Goal: Task Accomplishment & Management: Complete application form

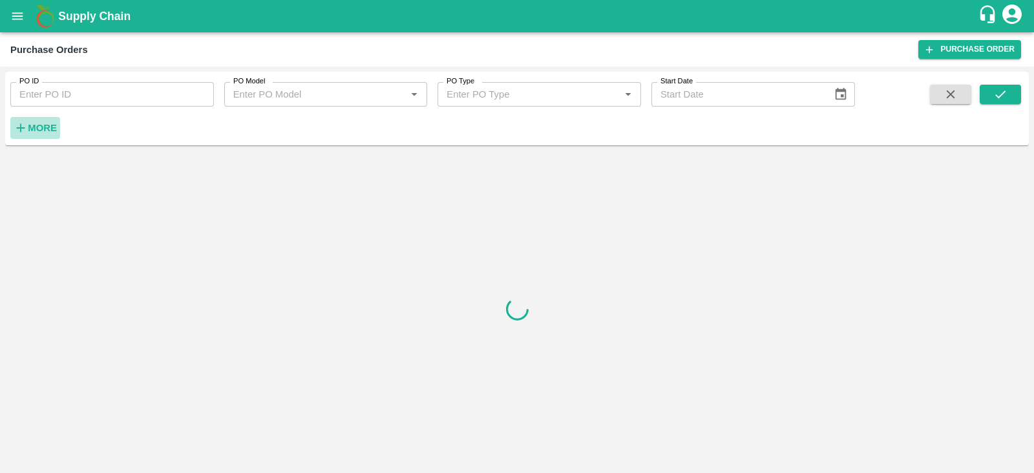
click at [38, 129] on strong "More" at bounding box center [42, 128] width 29 height 10
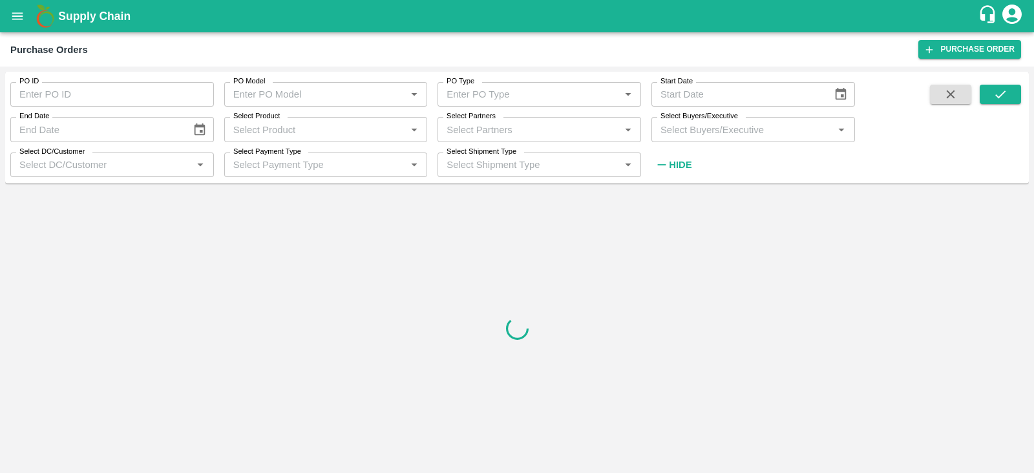
click at [702, 131] on input "Select Buyers/Executive" at bounding box center [742, 129] width 175 height 17
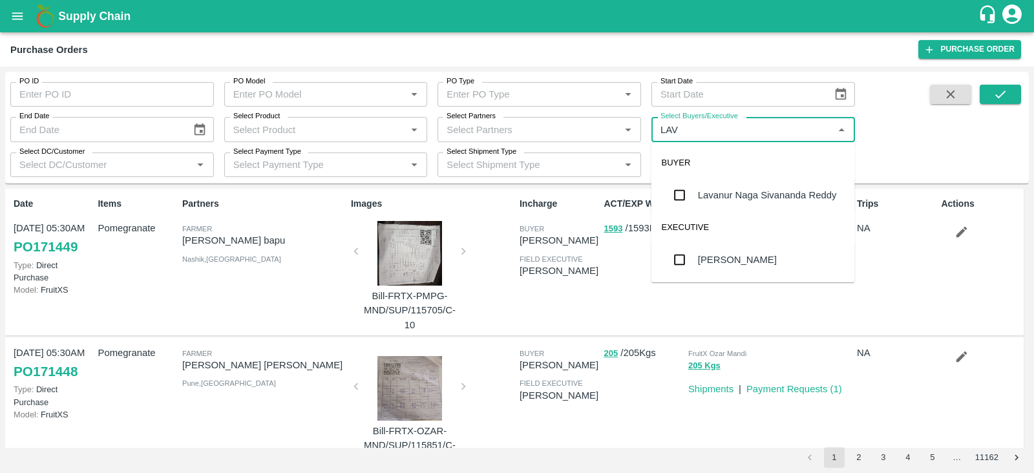
type input "LAVA"
click at [727, 198] on div "Lavanur Naga Sivananda Reddy" at bounding box center [767, 195] width 139 height 14
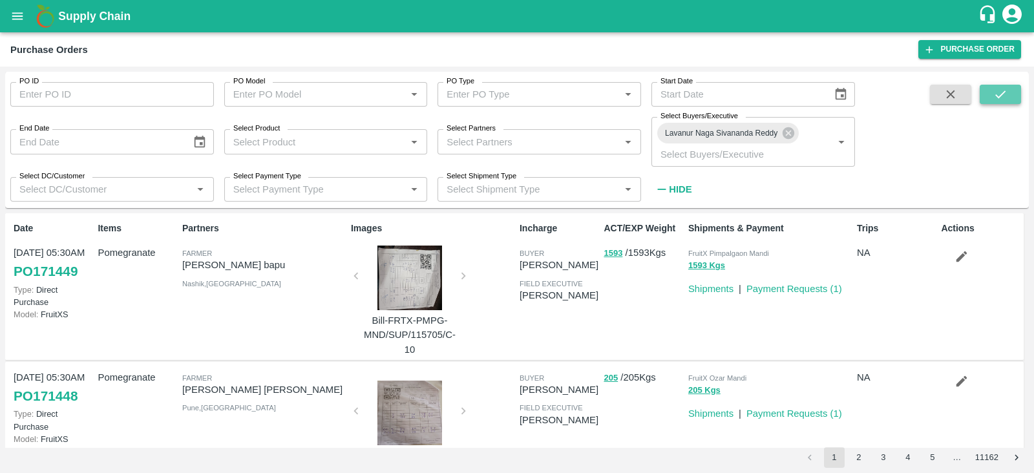
click at [990, 92] on button "submit" at bounding box center [1000, 94] width 41 height 19
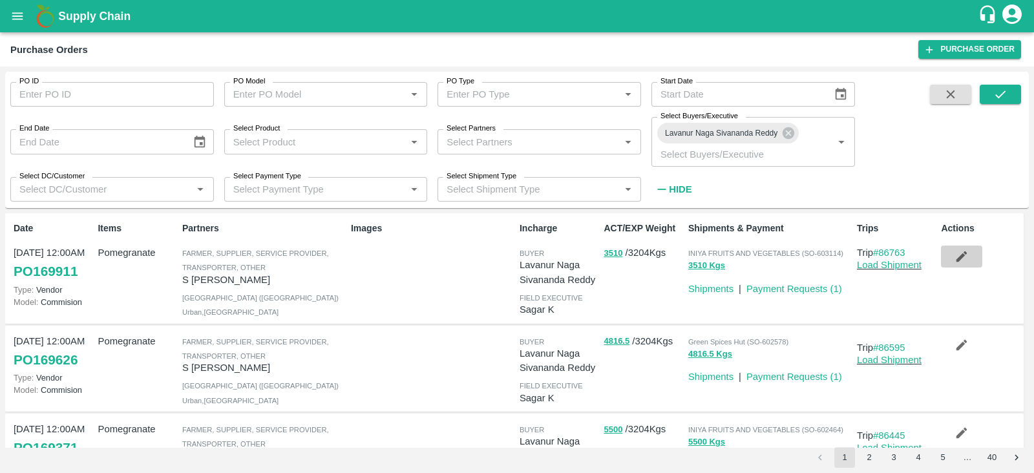
click at [963, 261] on icon "button" at bounding box center [962, 257] width 14 height 14
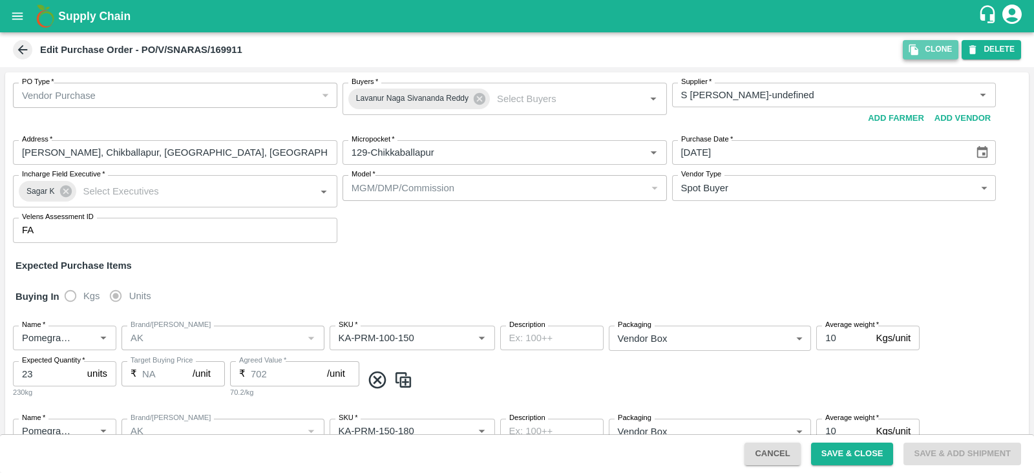
click at [916, 50] on icon "button" at bounding box center [913, 50] width 9 height 11
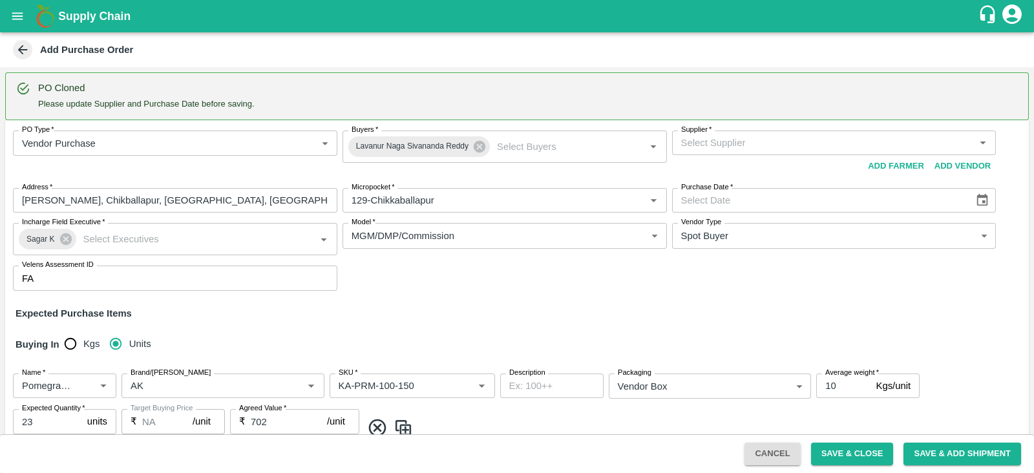
click at [786, 132] on div "Supplier   *" at bounding box center [834, 143] width 324 height 25
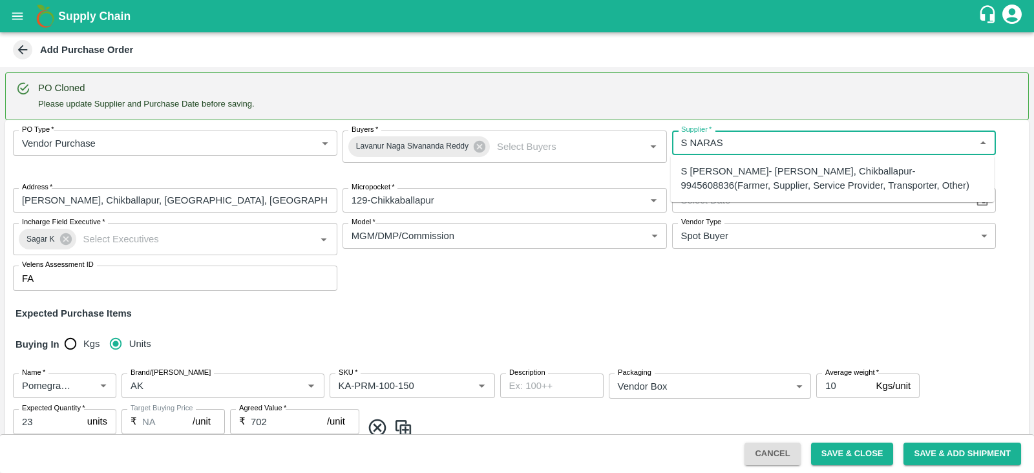
click at [794, 196] on div "S [PERSON_NAME]- [PERSON_NAME], Chikballapur-9945608836(Farmer, Supplier, Servi…" at bounding box center [833, 178] width 324 height 37
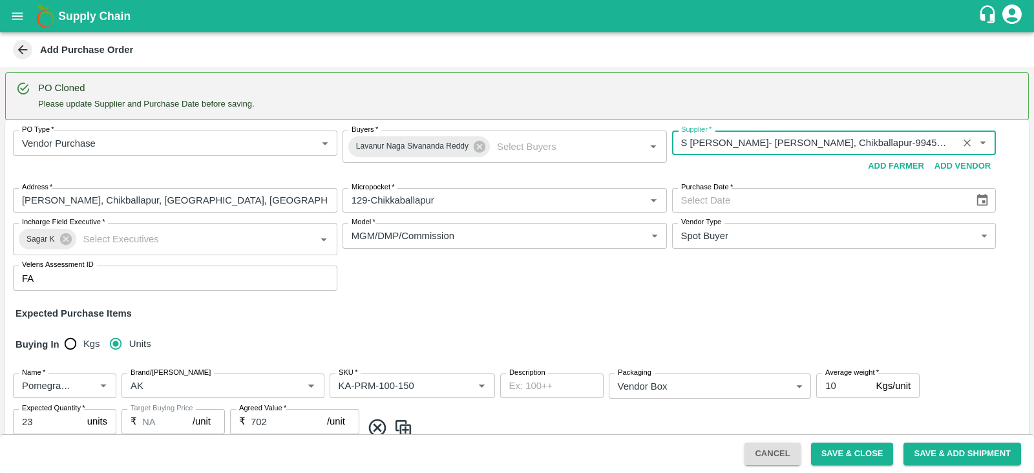
type input "S [PERSON_NAME]- [PERSON_NAME], Chikballapur-9945608836(Farmer, Supplier, Servi…"
click at [986, 202] on icon "Choose date" at bounding box center [982, 200] width 14 height 14
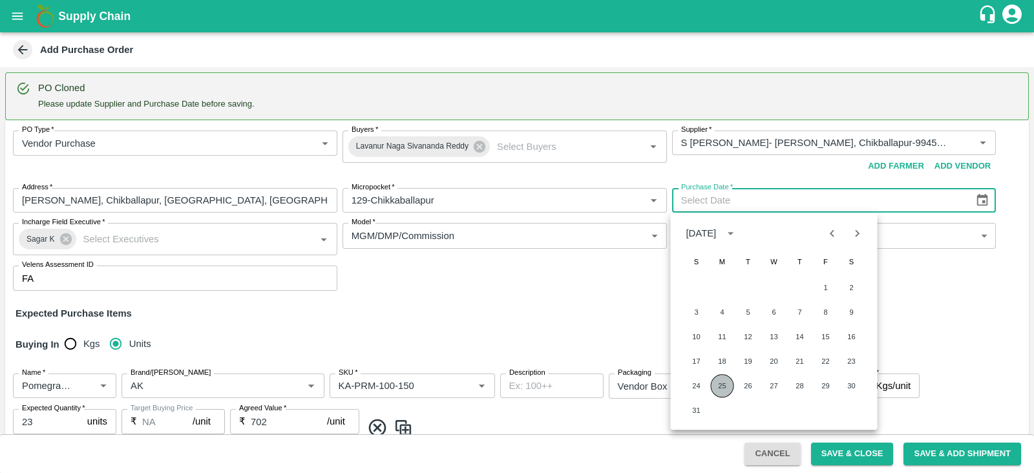
click at [720, 388] on button "25" at bounding box center [722, 385] width 23 height 23
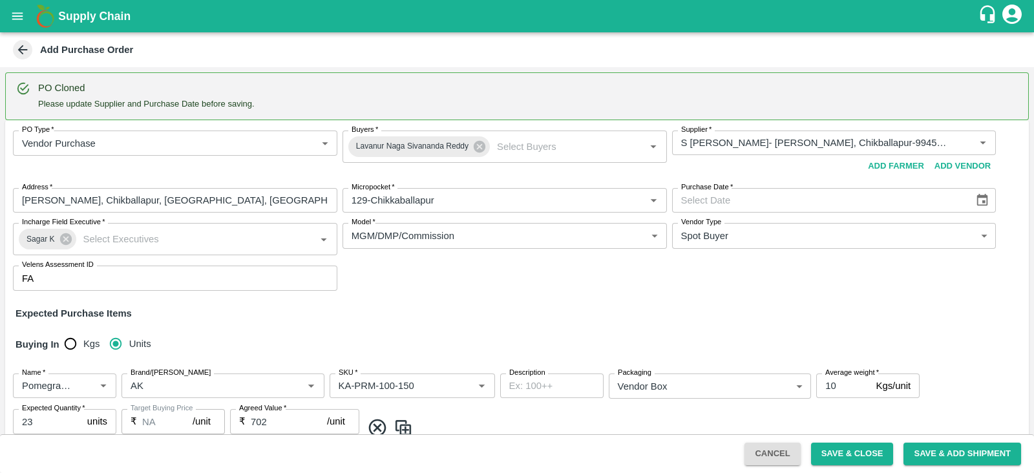
type input "[DATE]"
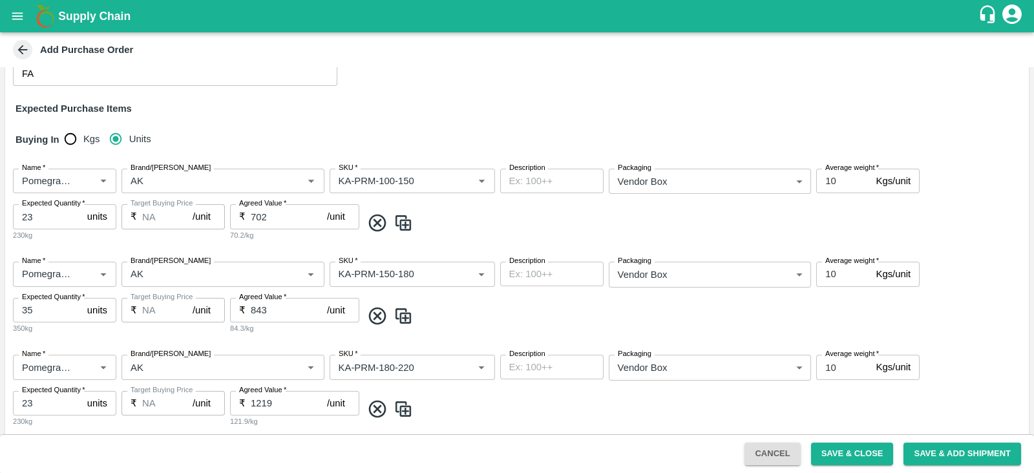
scroll to position [208, 0]
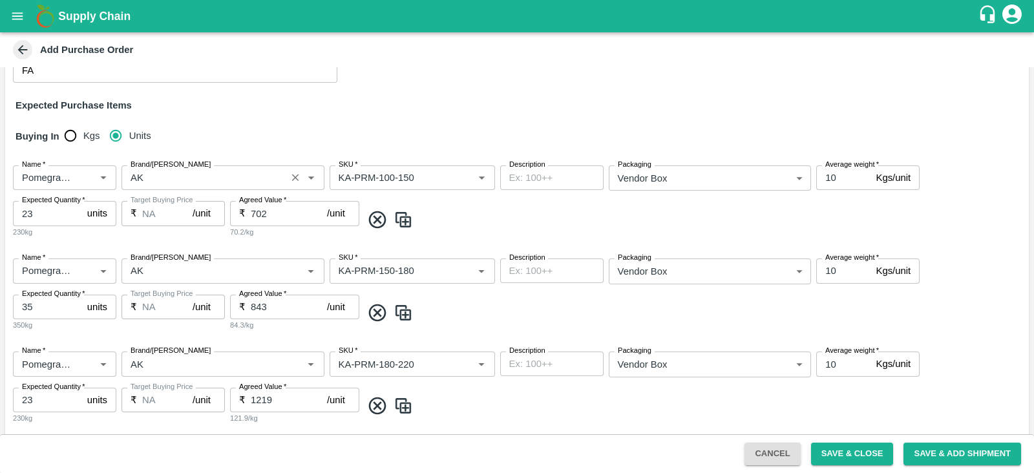
click at [176, 172] on input "Brand/[PERSON_NAME]" at bounding box center [203, 177] width 157 height 17
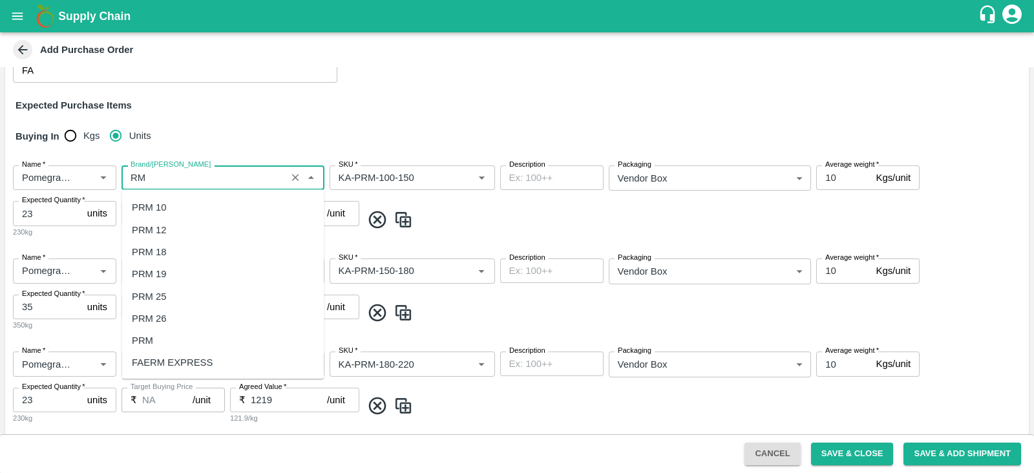
scroll to position [0, 0]
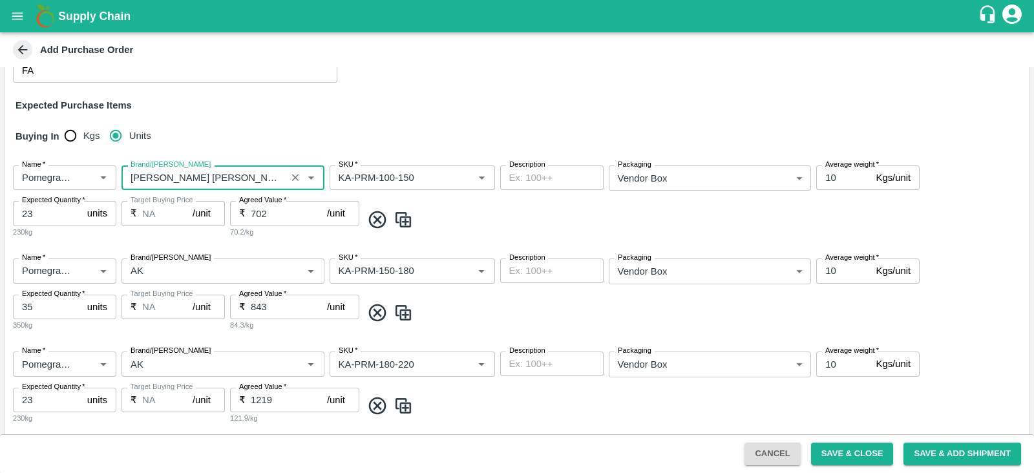
click at [218, 183] on input "Brand/[PERSON_NAME]" at bounding box center [203, 177] width 157 height 17
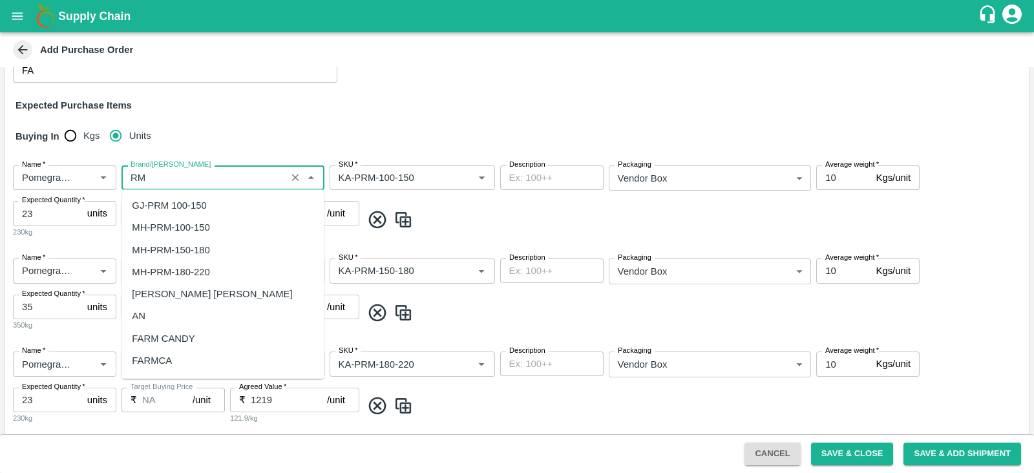
type input "RM"
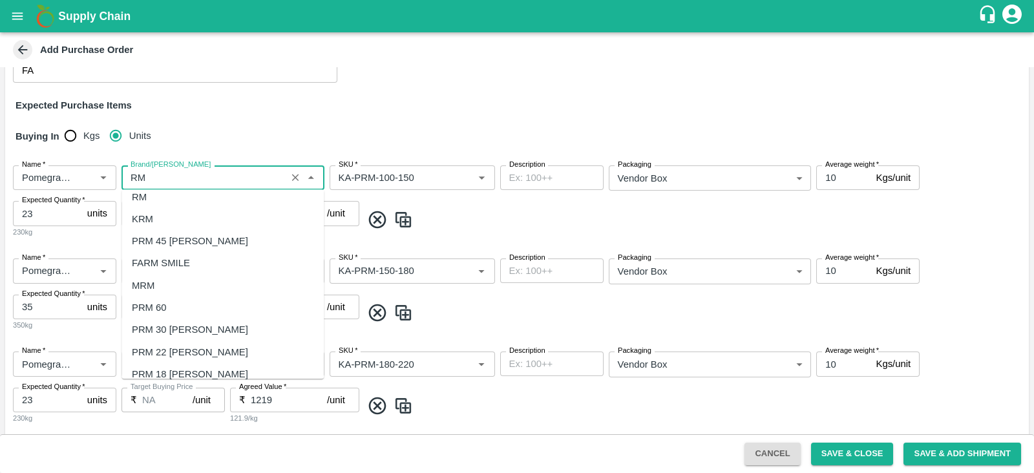
scroll to position [110, 0]
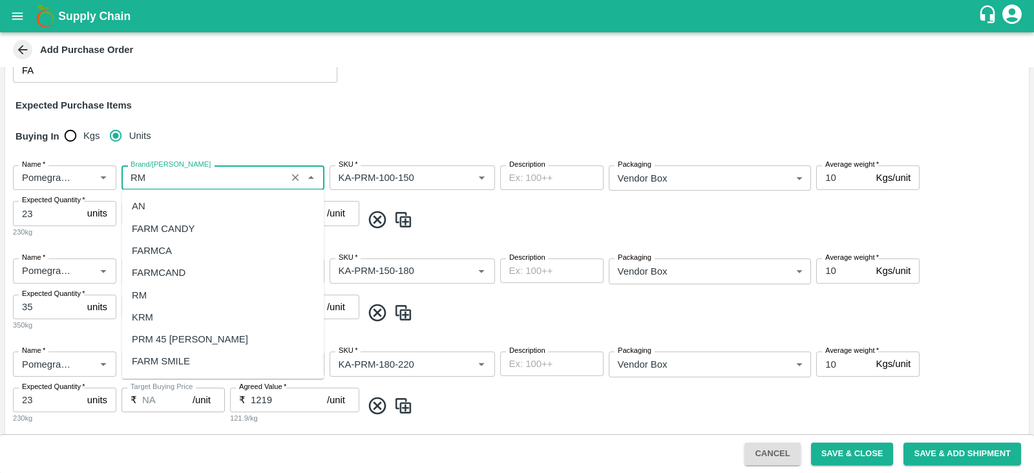
click at [145, 292] on div "RM" at bounding box center [139, 295] width 15 height 14
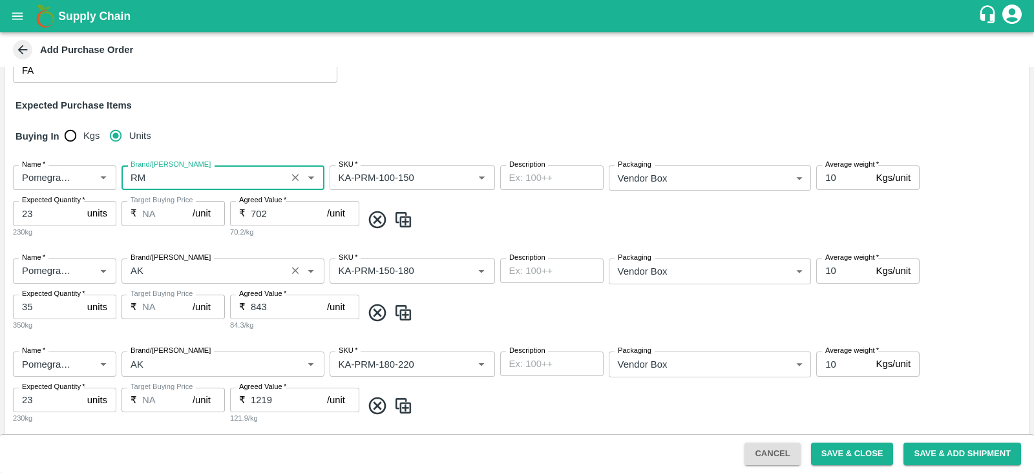
click at [151, 273] on input "Brand/[PERSON_NAME]" at bounding box center [203, 270] width 157 height 17
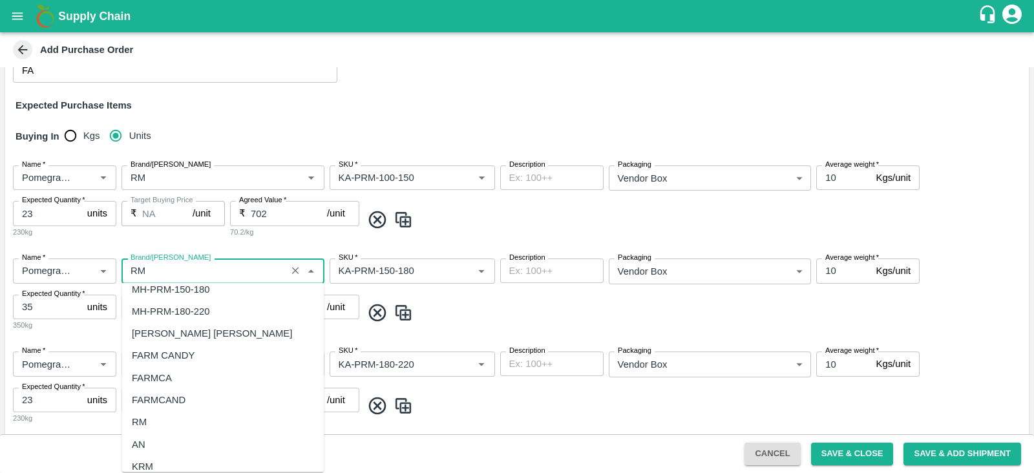
scroll to position [79, 0]
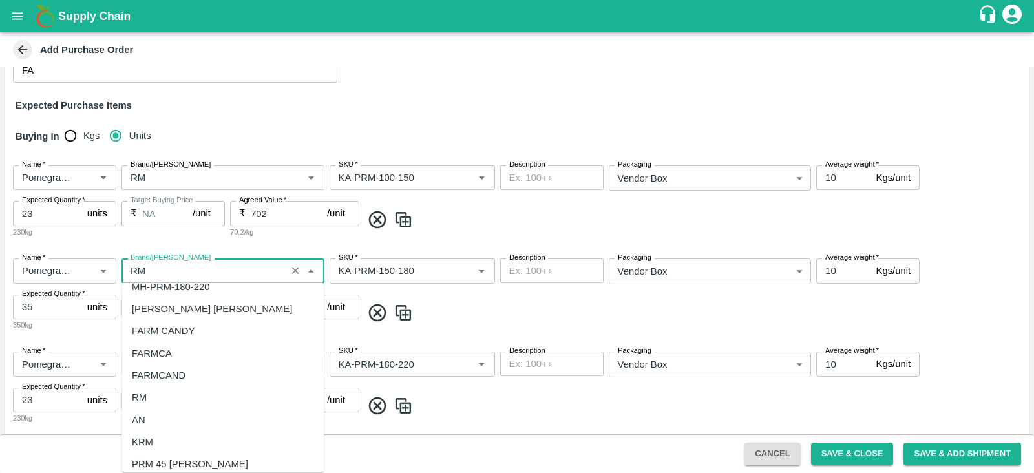
click at [154, 397] on div "RM" at bounding box center [223, 398] width 202 height 22
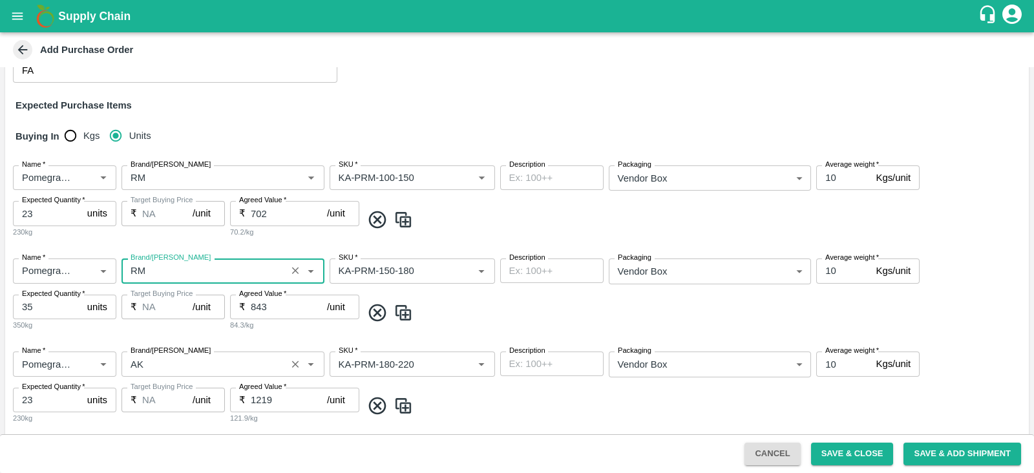
type input "RM"
click at [149, 360] on input "Brand/[PERSON_NAME]" at bounding box center [203, 364] width 157 height 17
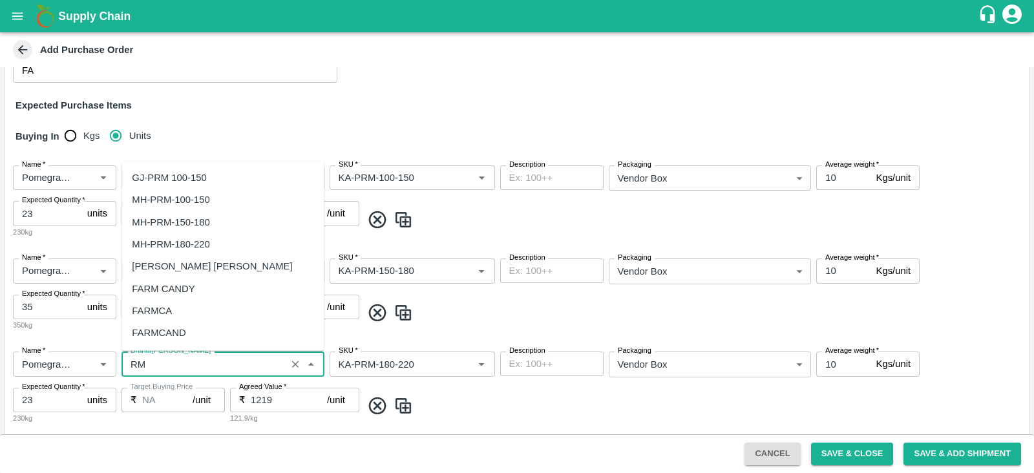
scroll to position [114, 0]
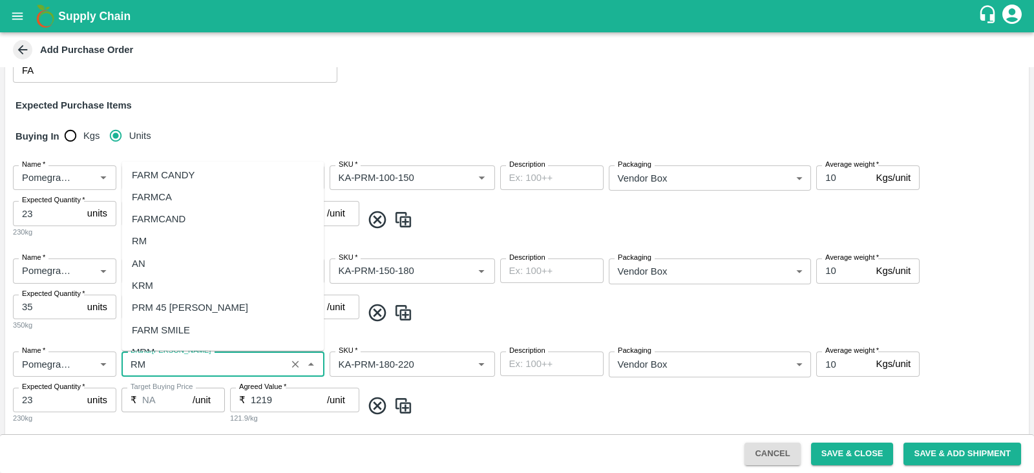
click at [160, 244] on div "RM" at bounding box center [223, 241] width 202 height 22
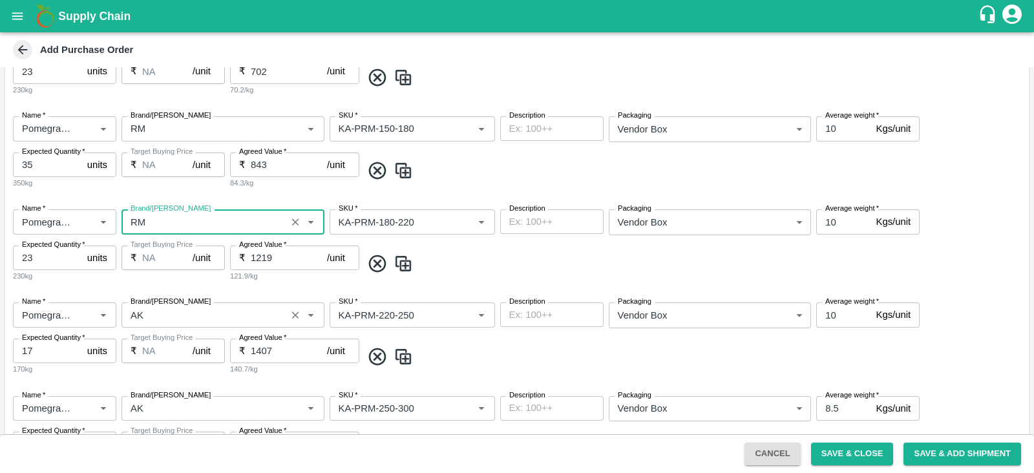
scroll to position [352, 0]
type input "RM"
click at [154, 312] on input "Brand/[PERSON_NAME]" at bounding box center [203, 312] width 157 height 17
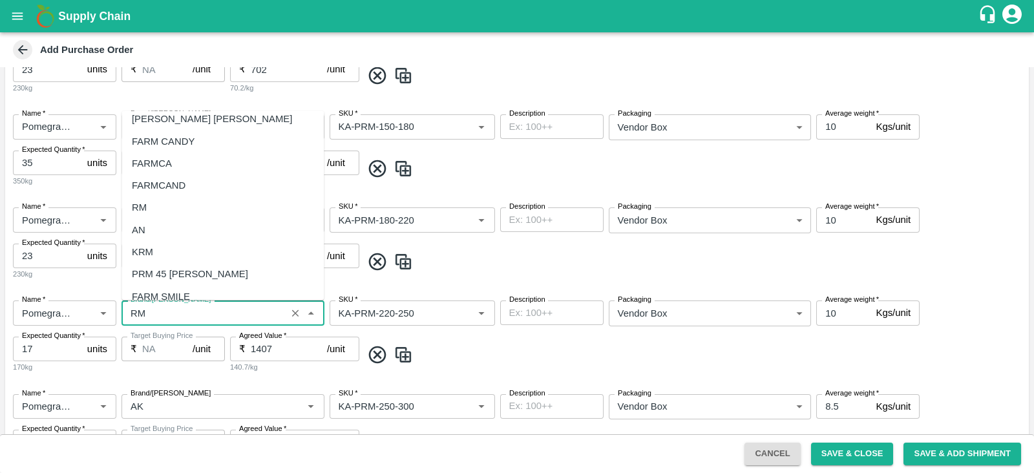
scroll to position [116, 0]
click at [153, 179] on div "RM" at bounding box center [223, 188] width 202 height 22
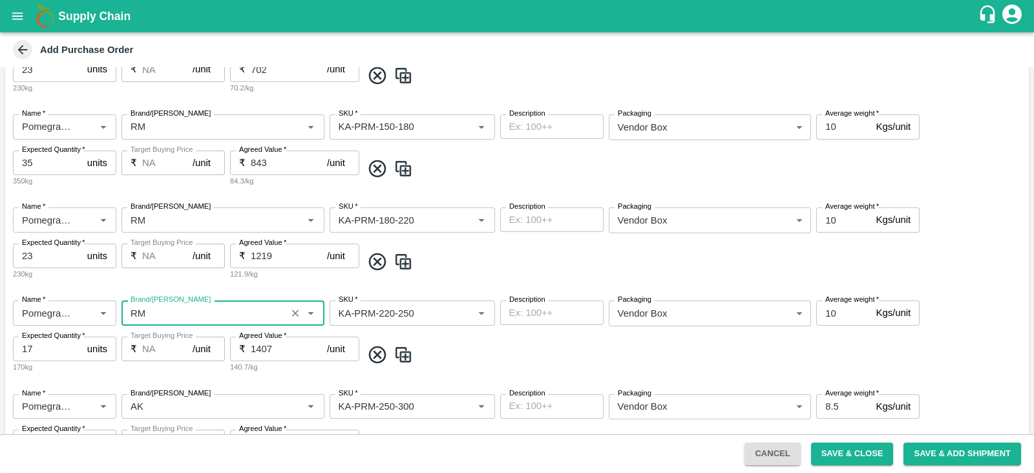
scroll to position [432, 0]
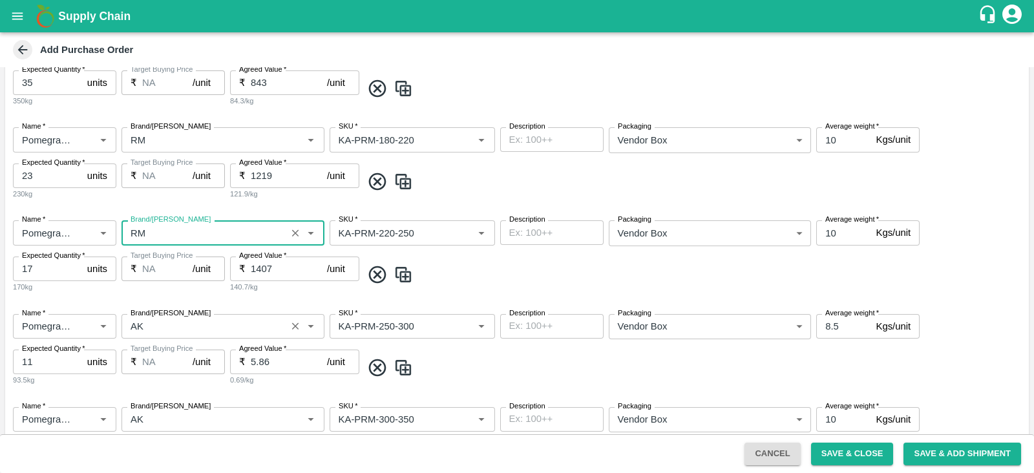
type input "RM"
click at [153, 331] on input "Brand/[PERSON_NAME]" at bounding box center [203, 326] width 157 height 17
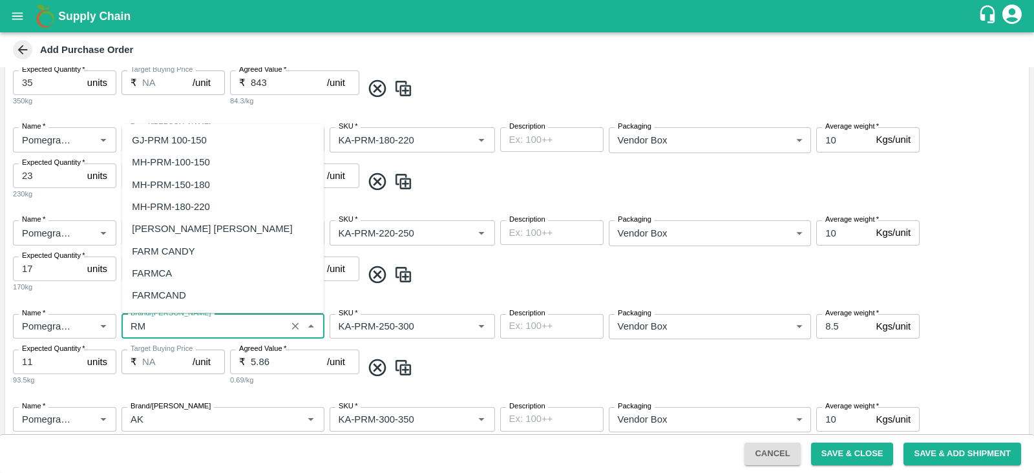
scroll to position [107, 0]
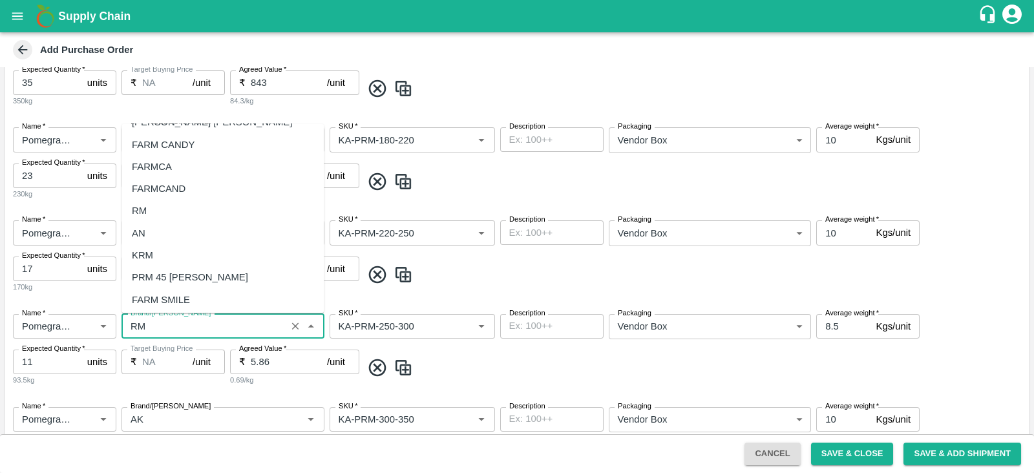
click at [153, 213] on div "RM" at bounding box center [223, 211] width 202 height 22
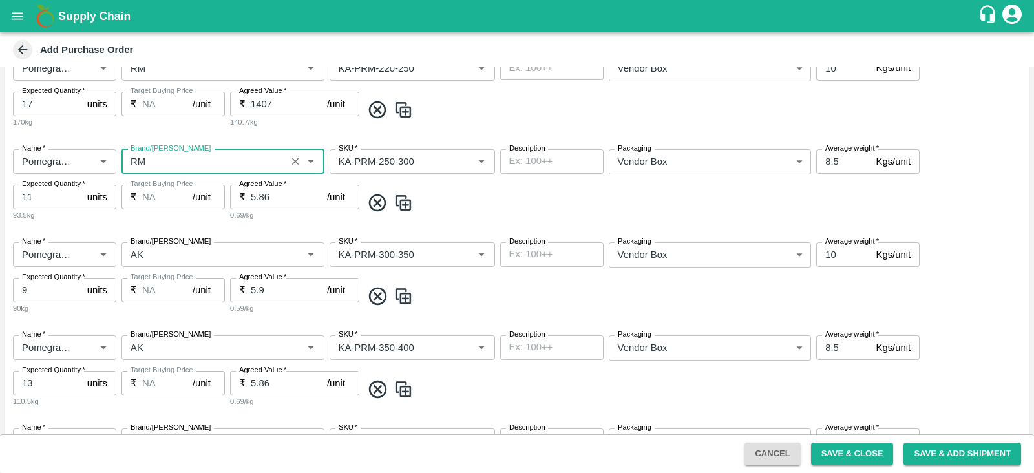
scroll to position [665, 0]
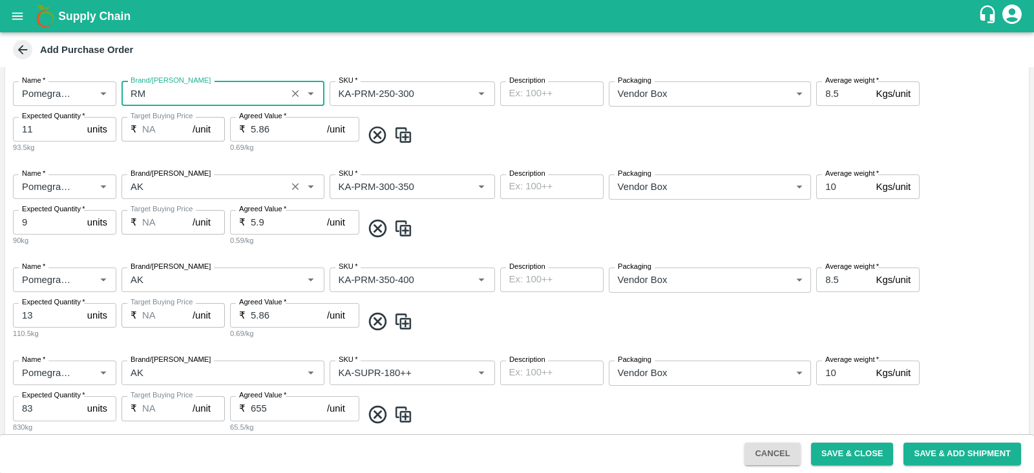
type input "RM"
click at [145, 180] on input "Brand/[PERSON_NAME]" at bounding box center [203, 186] width 157 height 17
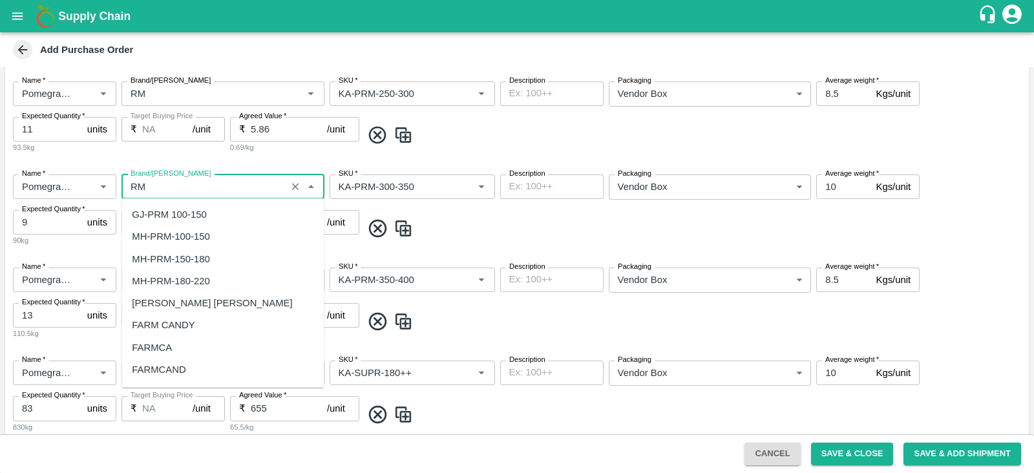
scroll to position [92, 0]
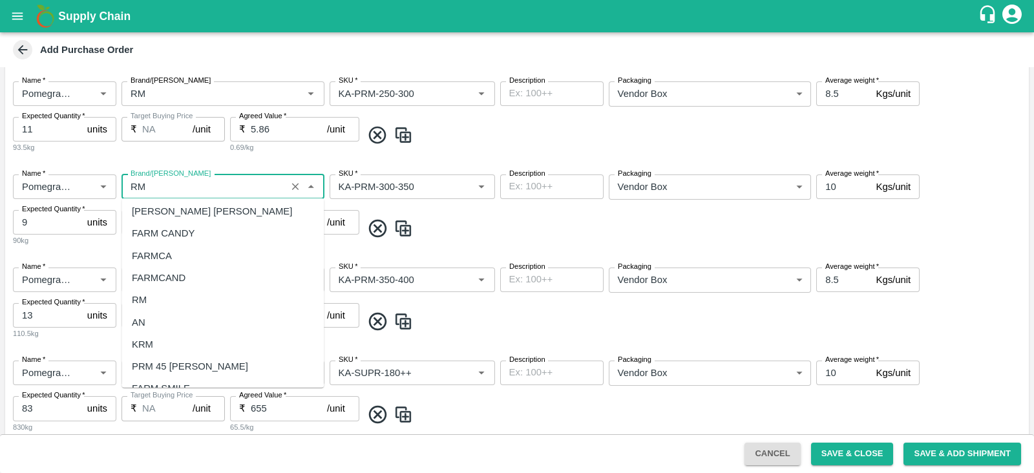
click at [153, 301] on div "RM" at bounding box center [223, 300] width 202 height 22
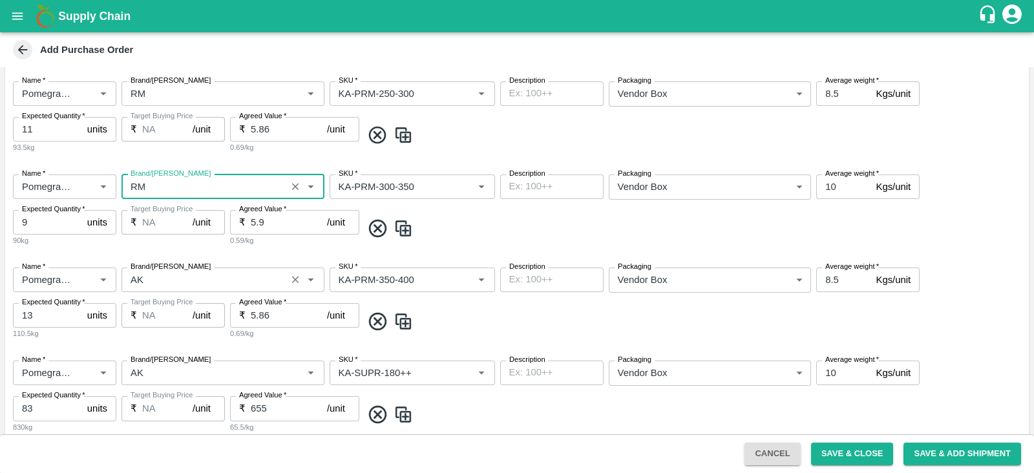
type input "RM"
click at [151, 282] on input "Brand/[PERSON_NAME]" at bounding box center [203, 279] width 157 height 17
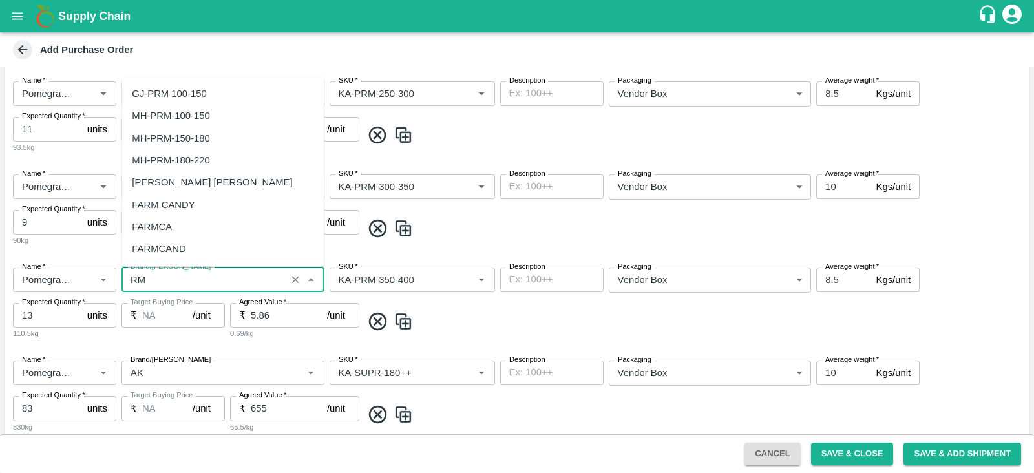
scroll to position [122, 0]
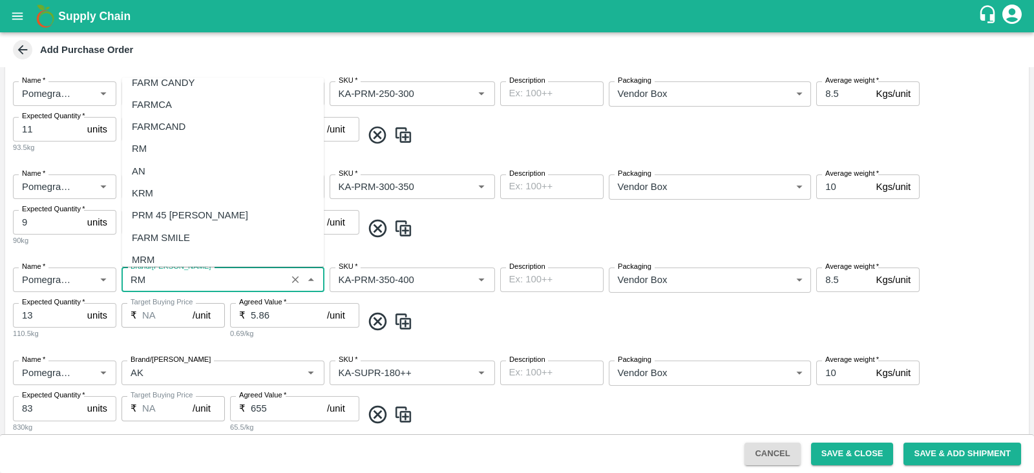
click at [155, 154] on div "RM" at bounding box center [223, 149] width 202 height 22
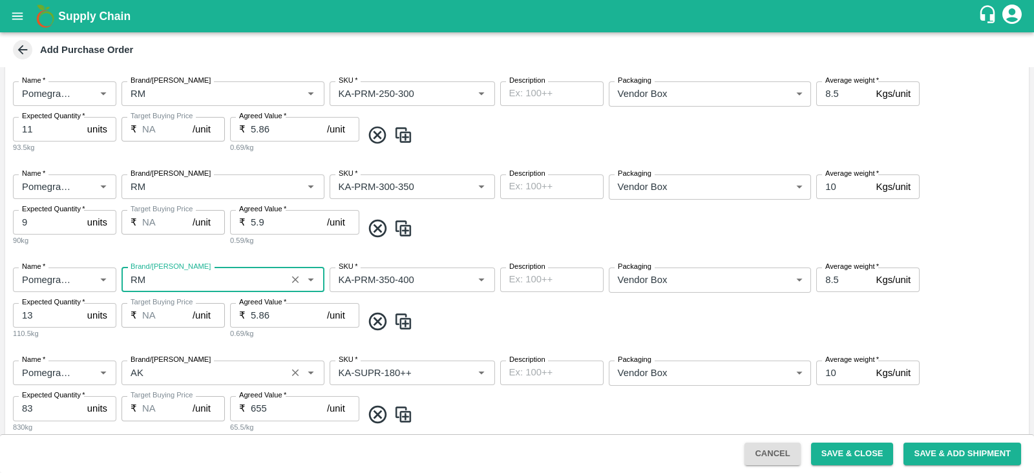
scroll to position [776, 0]
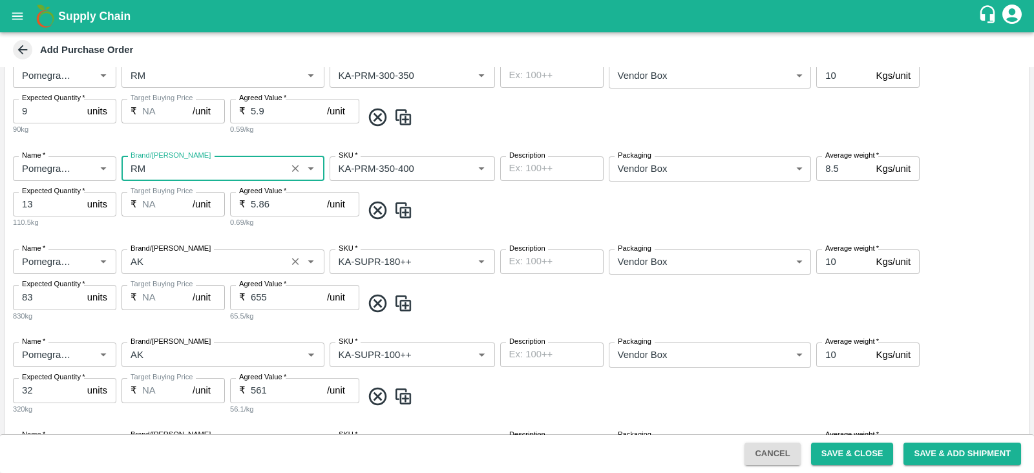
type input "RM"
click at [151, 255] on input "Brand/[PERSON_NAME]" at bounding box center [203, 261] width 157 height 17
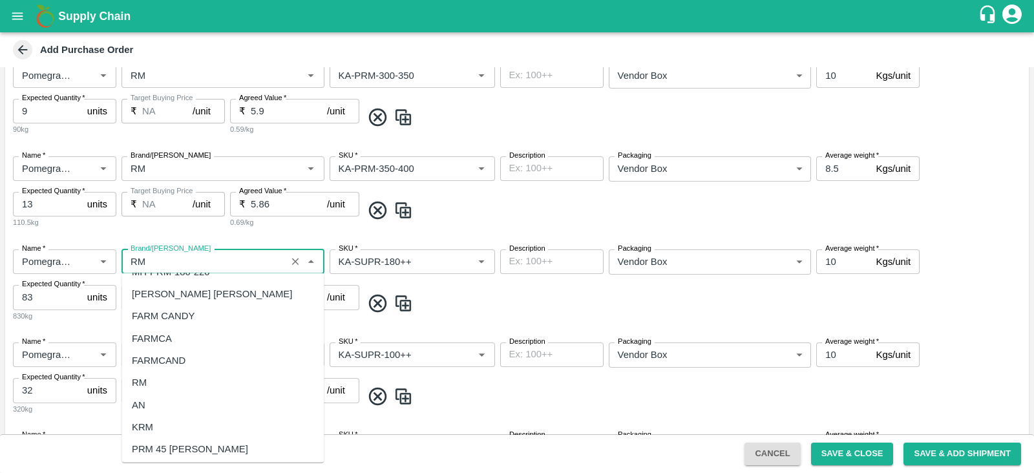
scroll to position [85, 0]
click at [155, 380] on div "RM" at bounding box center [223, 381] width 202 height 22
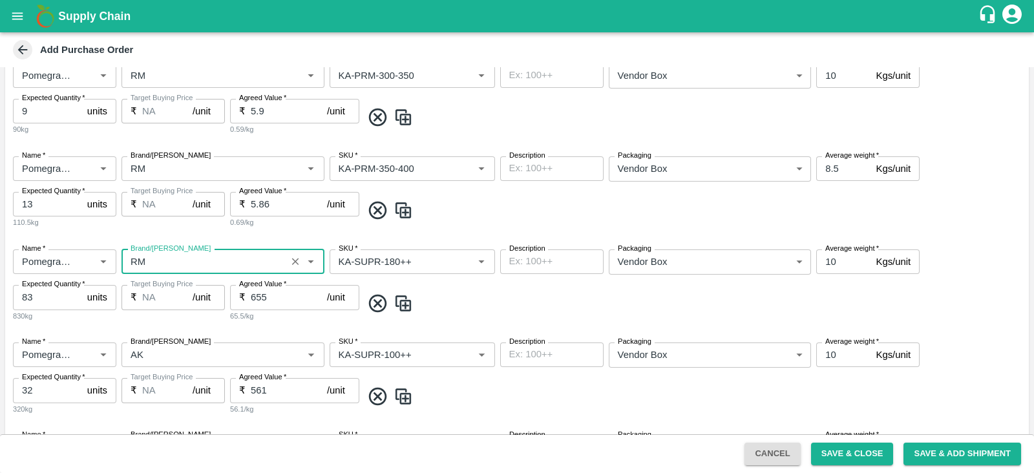
scroll to position [848, 0]
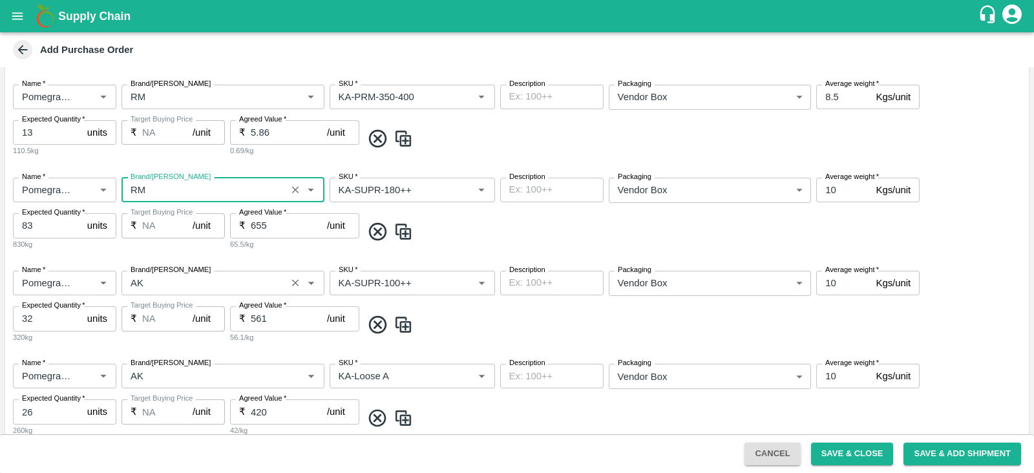
type input "RM"
click at [145, 283] on input "Brand/[PERSON_NAME]" at bounding box center [203, 283] width 157 height 17
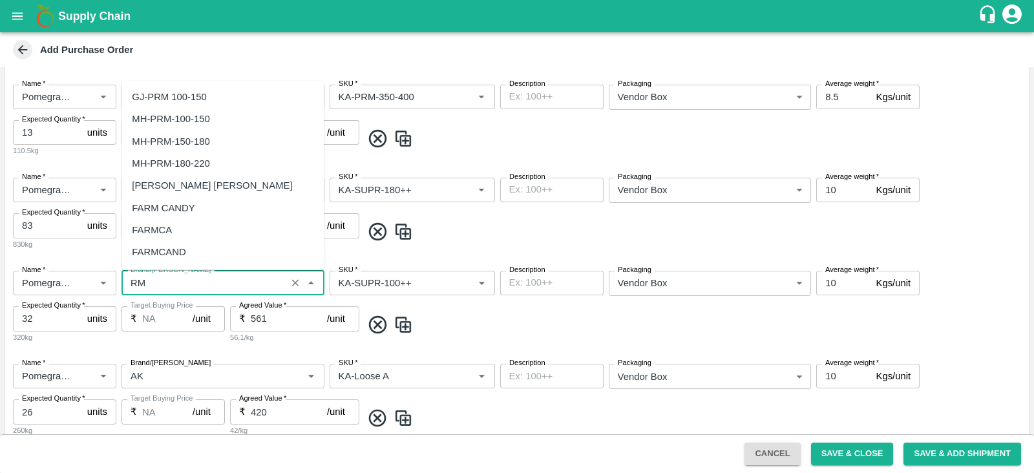
scroll to position [97, 0]
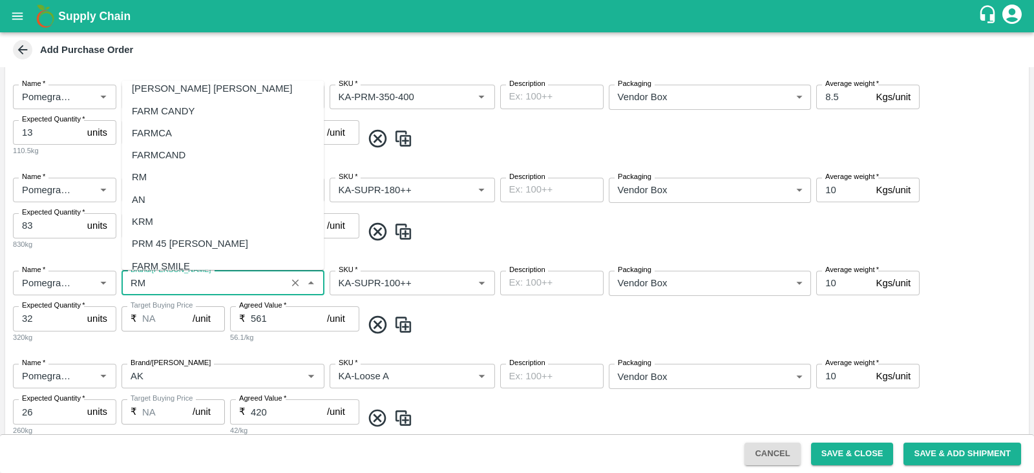
click at [153, 168] on div "RM" at bounding box center [223, 177] width 202 height 22
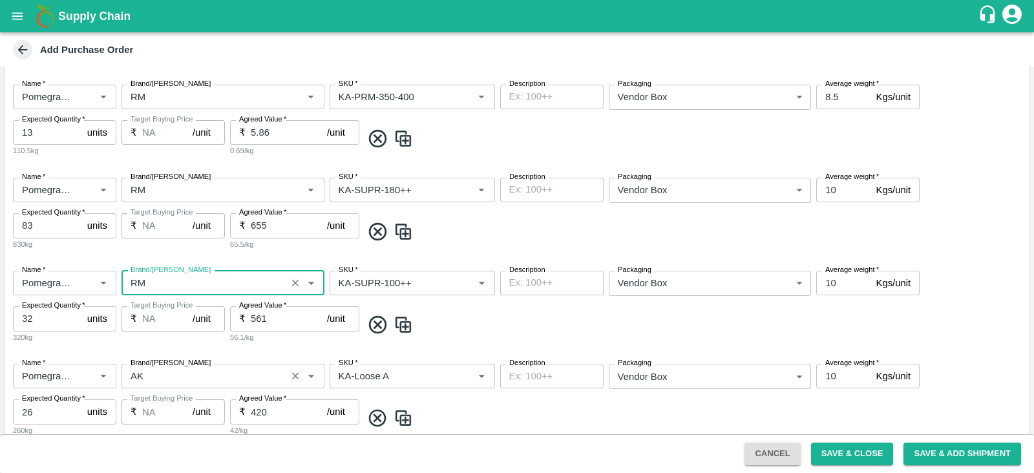
scroll to position [940, 0]
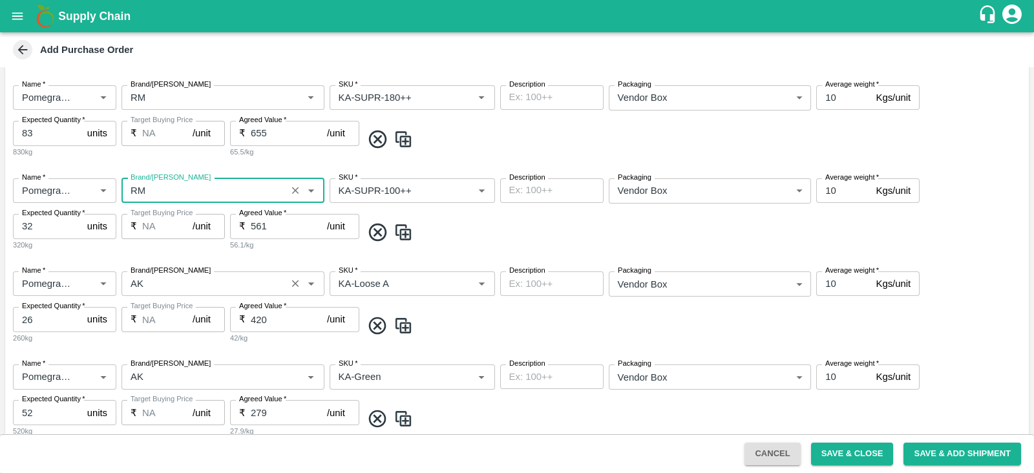
type input "RM"
click at [147, 288] on input "Brand/[PERSON_NAME]" at bounding box center [203, 283] width 157 height 17
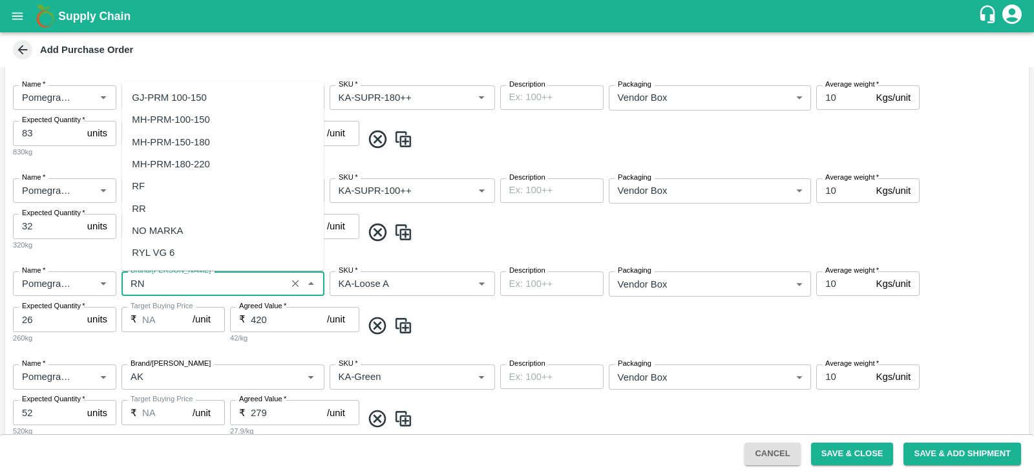
scroll to position [0, 0]
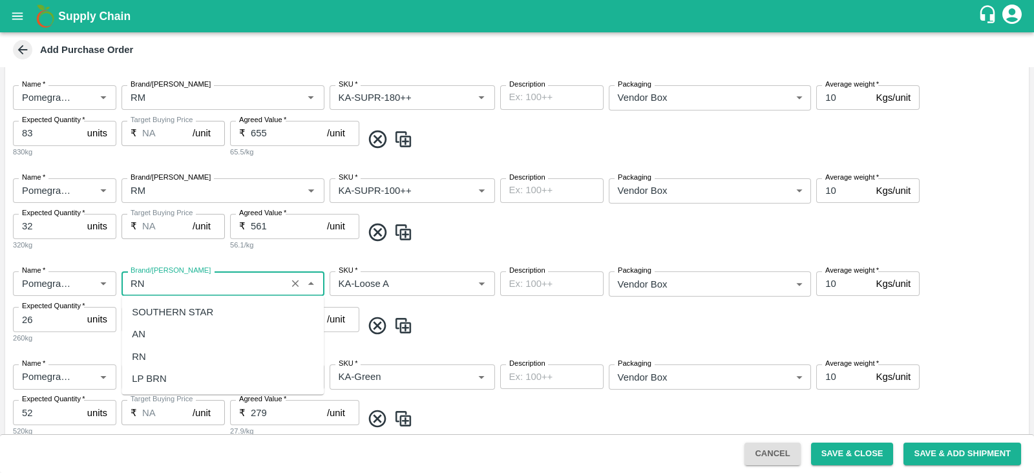
click at [184, 286] on input "Brand/[PERSON_NAME]" at bounding box center [203, 283] width 157 height 17
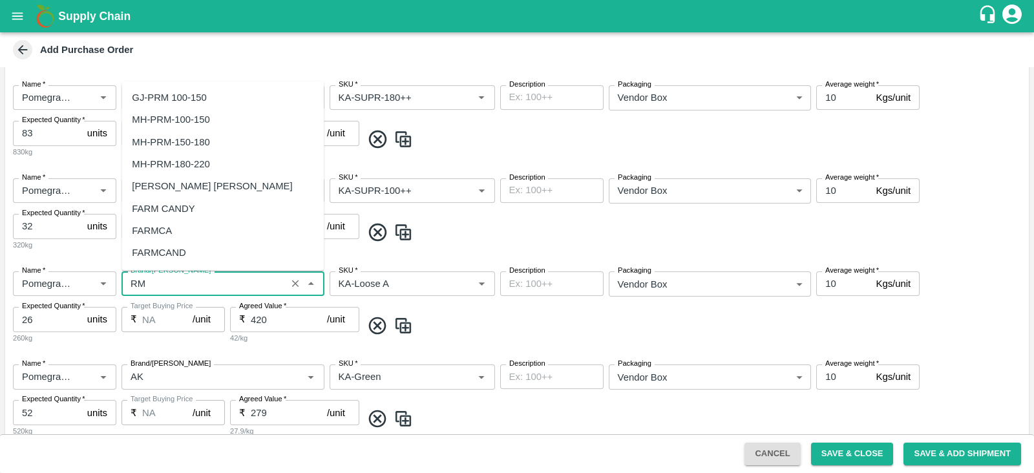
scroll to position [159, 0]
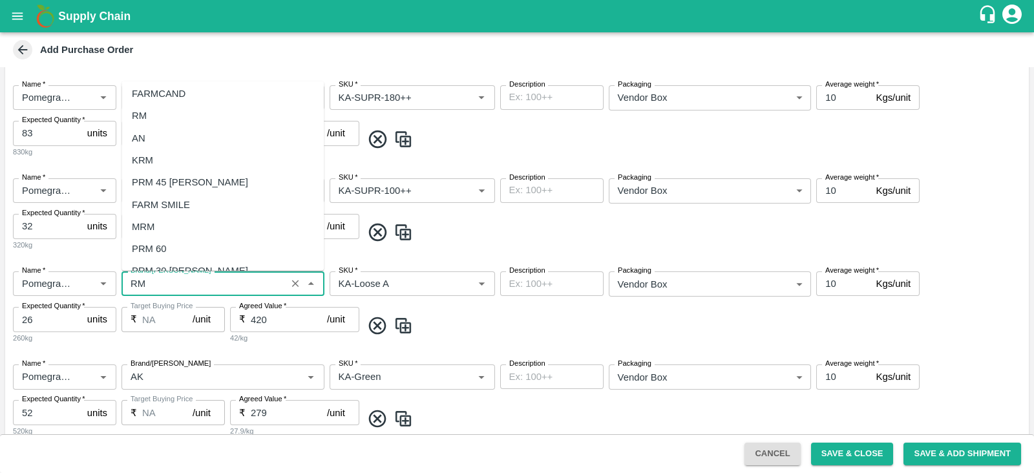
click at [156, 106] on div "RM" at bounding box center [223, 116] width 202 height 22
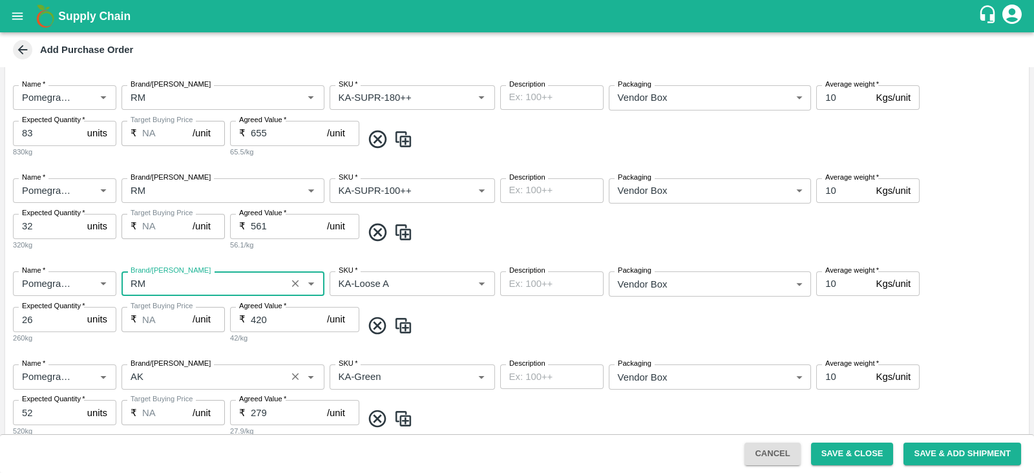
scroll to position [1011, 0]
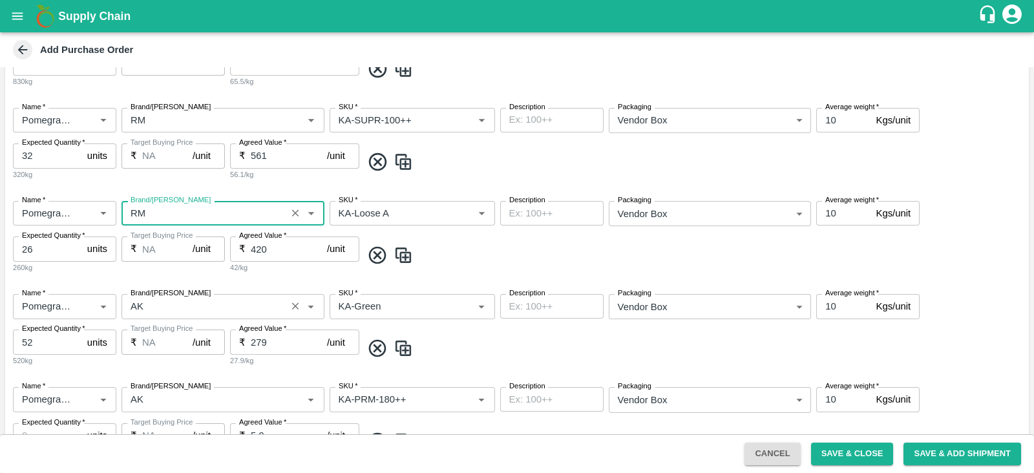
type input "RM"
click at [166, 305] on input "Brand/[PERSON_NAME]" at bounding box center [203, 306] width 157 height 17
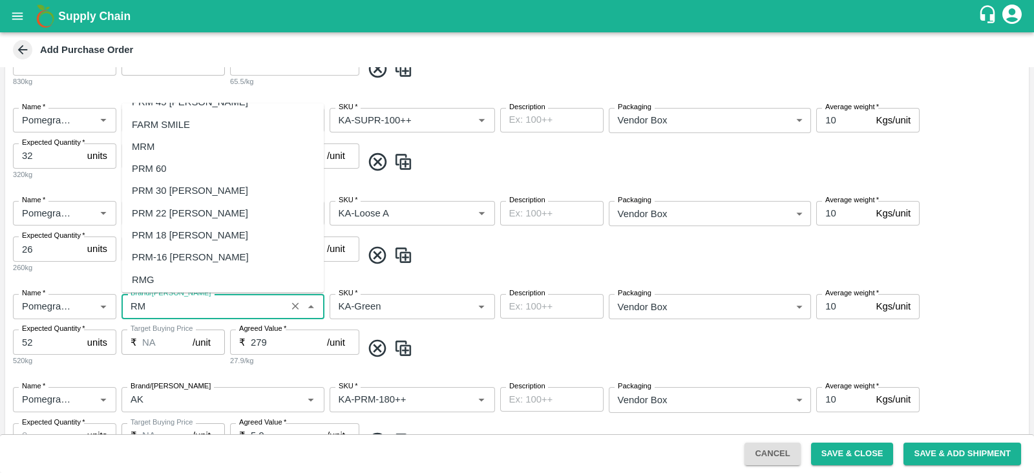
scroll to position [74, 0]
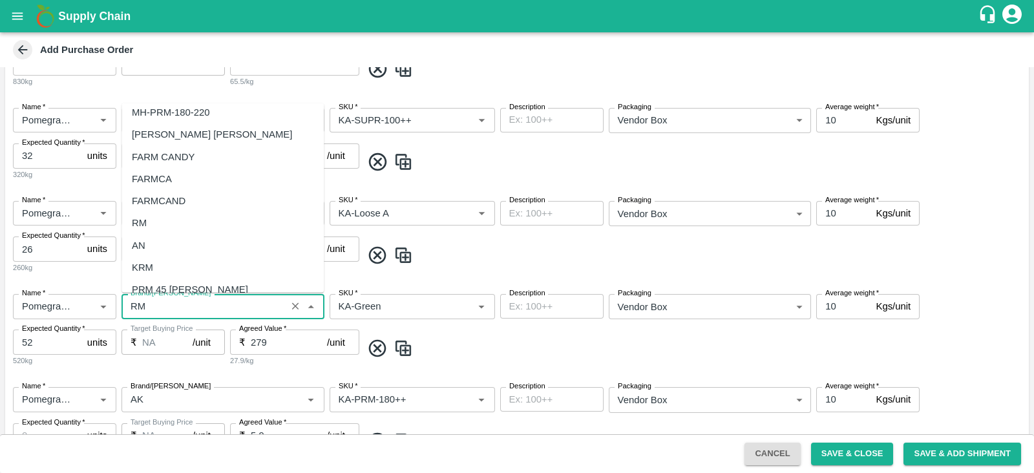
click at [129, 221] on div "RM" at bounding box center [223, 223] width 202 height 22
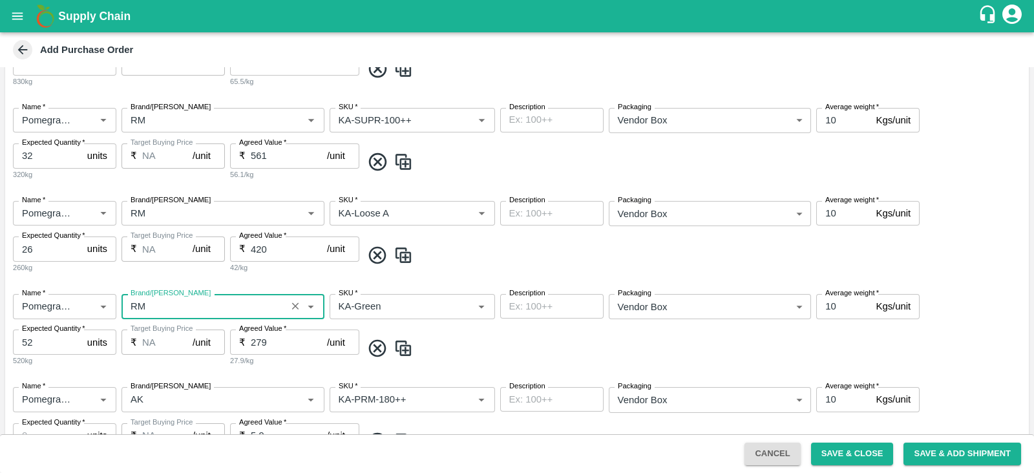
scroll to position [1174, 0]
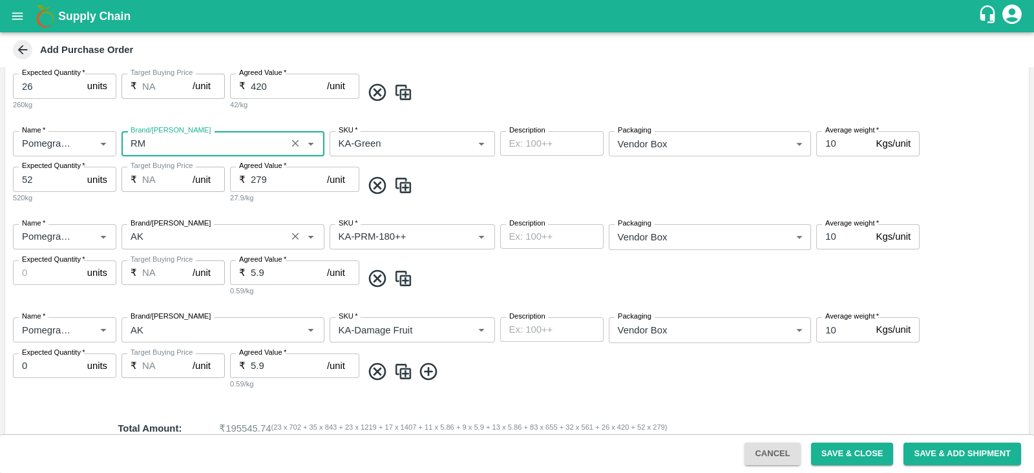
type input "RM"
click at [141, 237] on input "Brand/[PERSON_NAME]" at bounding box center [203, 236] width 157 height 17
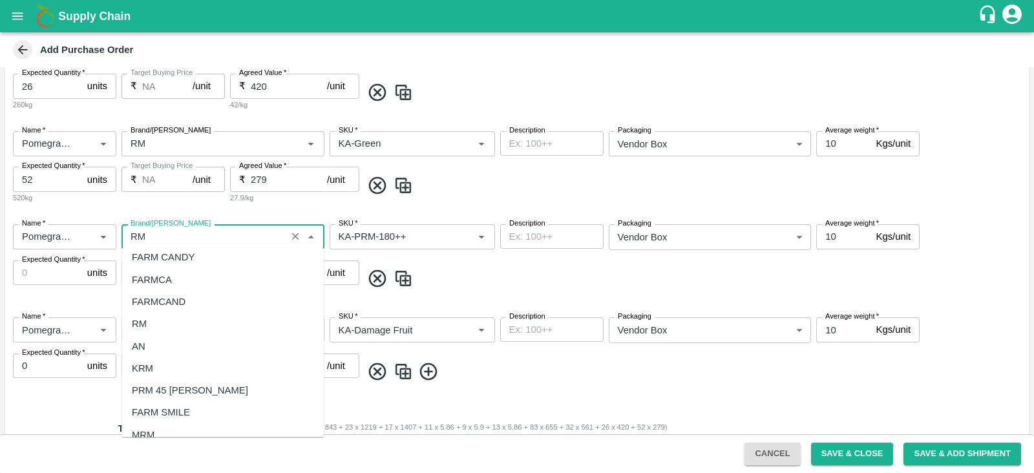
scroll to position [124, 0]
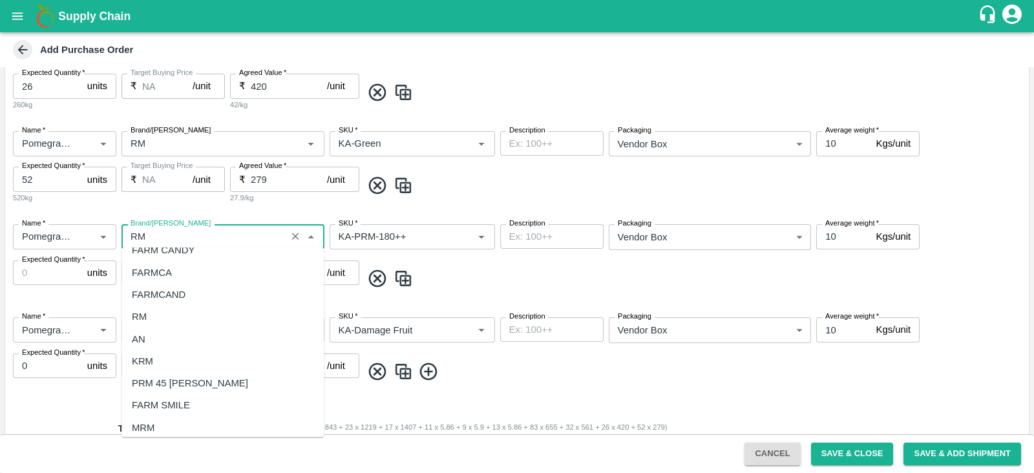
click at [152, 321] on div "RM" at bounding box center [223, 317] width 202 height 22
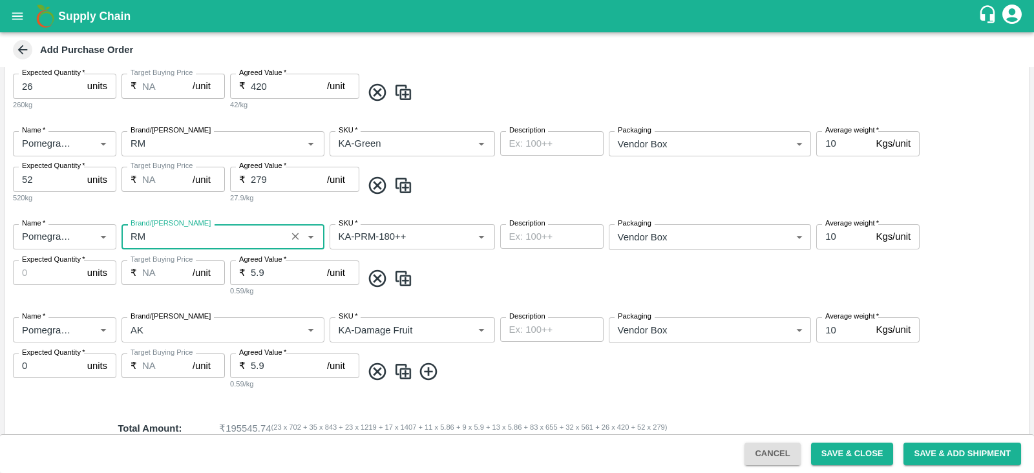
type input "RM"
click at [152, 321] on input "Brand/[PERSON_NAME]" at bounding box center [203, 329] width 157 height 17
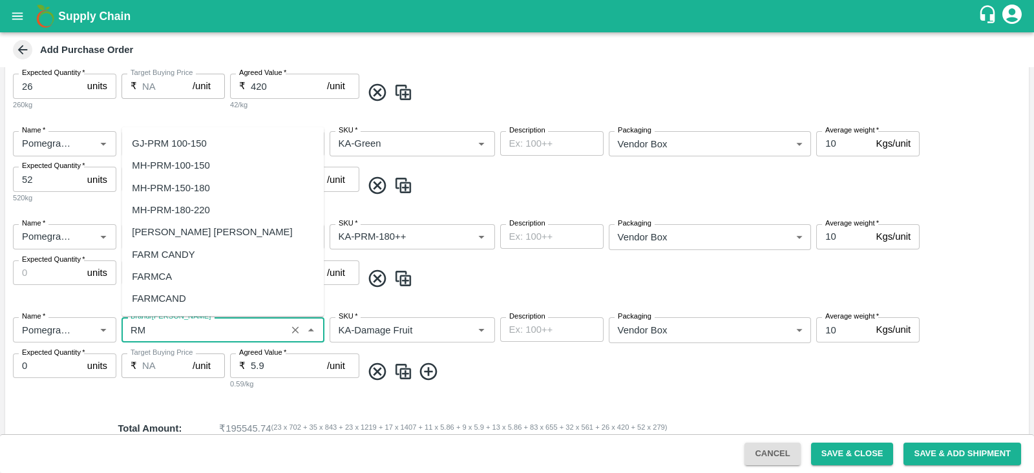
scroll to position [100, 0]
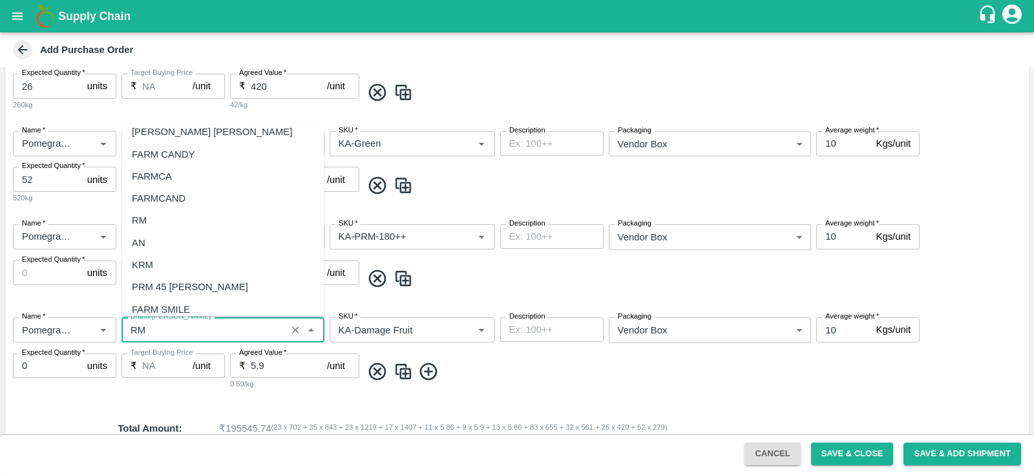
click at [163, 228] on div "RM" at bounding box center [223, 220] width 202 height 22
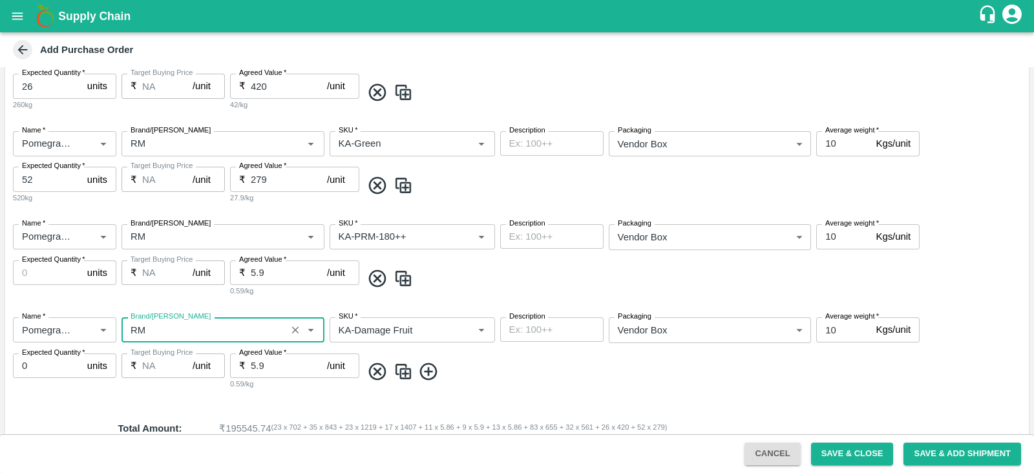
scroll to position [1272, 0]
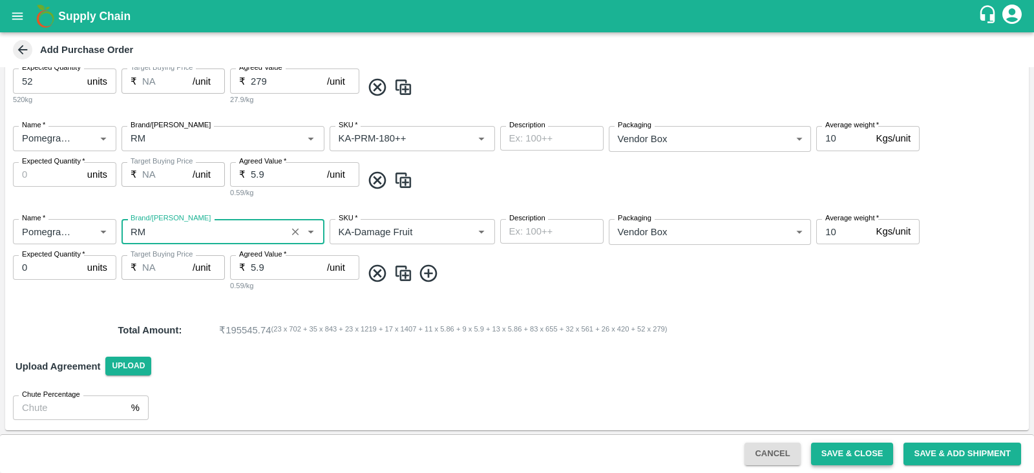
type input "RM"
click at [846, 450] on button "Save & Close" at bounding box center [852, 454] width 83 height 23
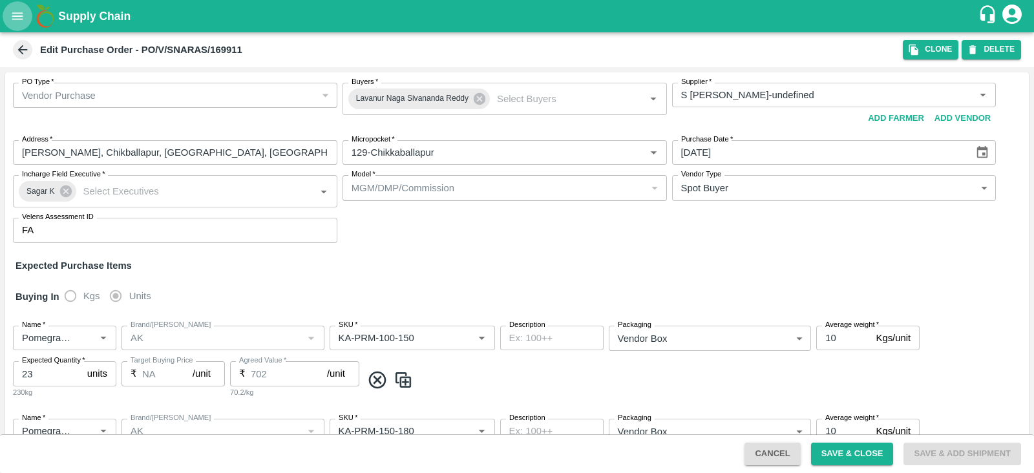
click at [9, 15] on button "open drawer" at bounding box center [18, 16] width 30 height 30
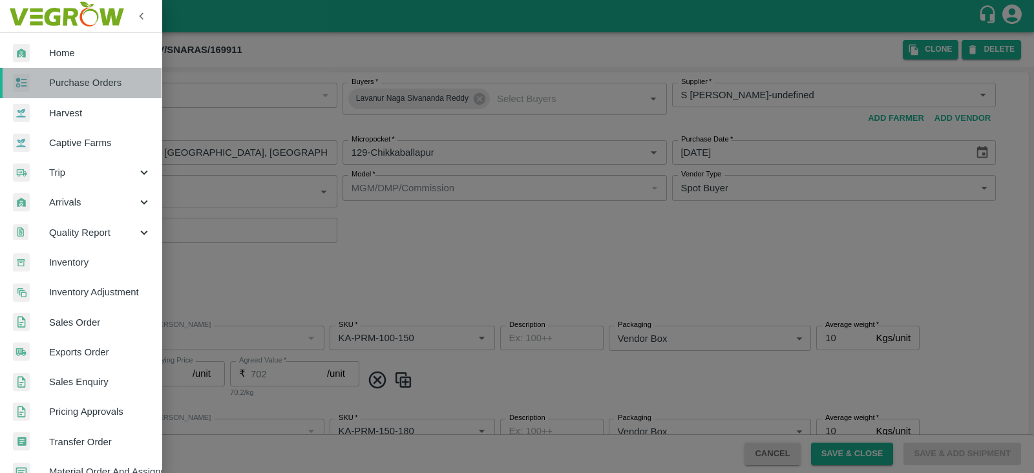
click at [89, 78] on span "Purchase Orders" at bounding box center [100, 83] width 102 height 14
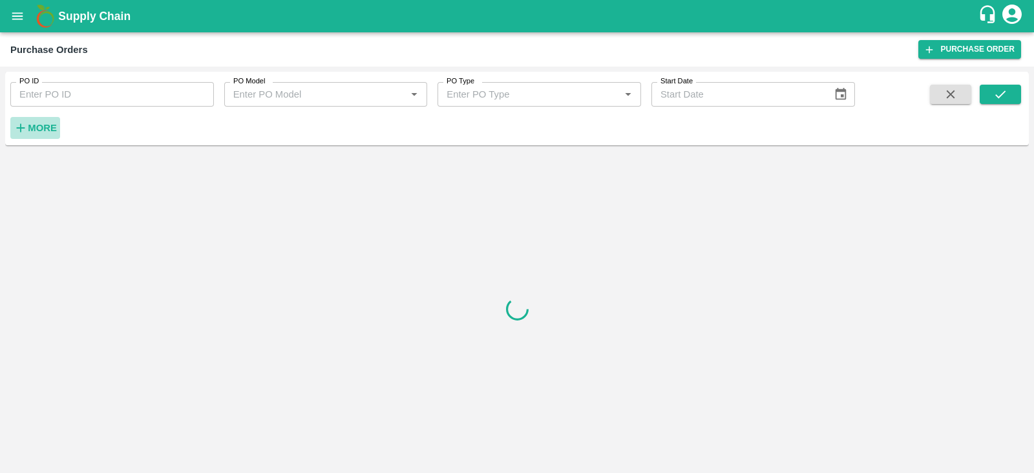
click at [23, 129] on icon "button" at bounding box center [21, 128] width 14 height 14
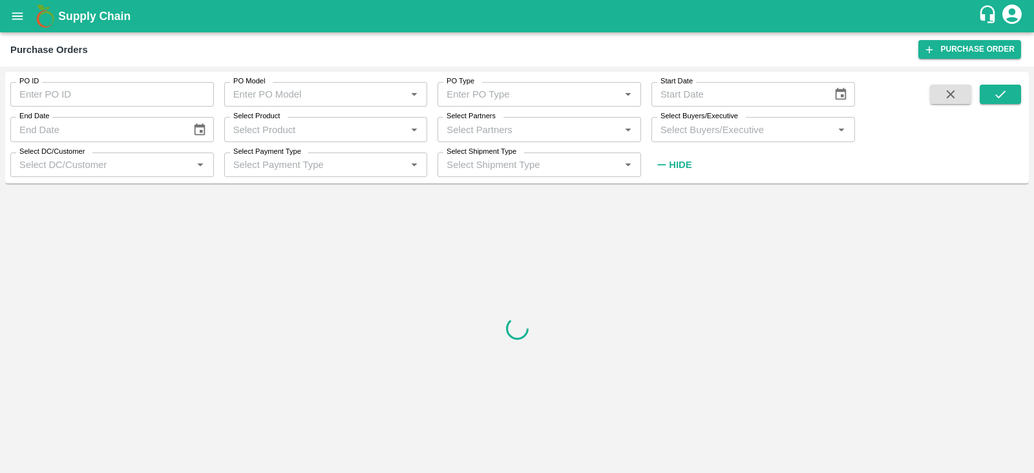
click at [683, 135] on input "Select Buyers/Executive" at bounding box center [742, 129] width 175 height 17
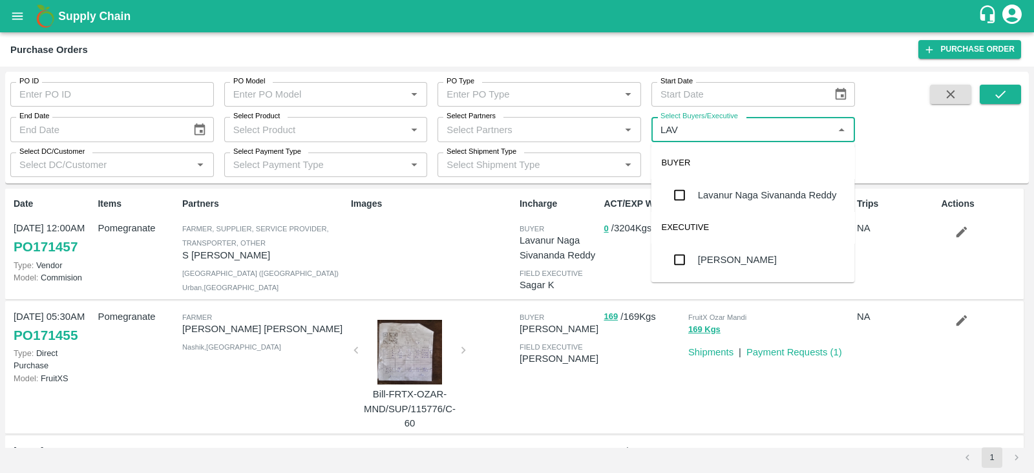
type input "LAVA"
click at [694, 194] on div "Lavanur Naga Sivananda Reddy" at bounding box center [754, 195] width 204 height 34
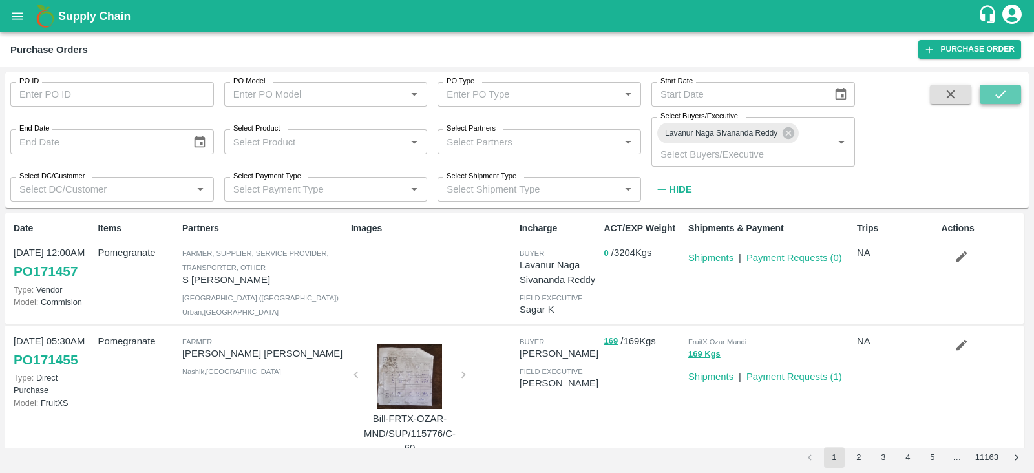
click at [1006, 92] on icon "submit" at bounding box center [1000, 94] width 14 height 14
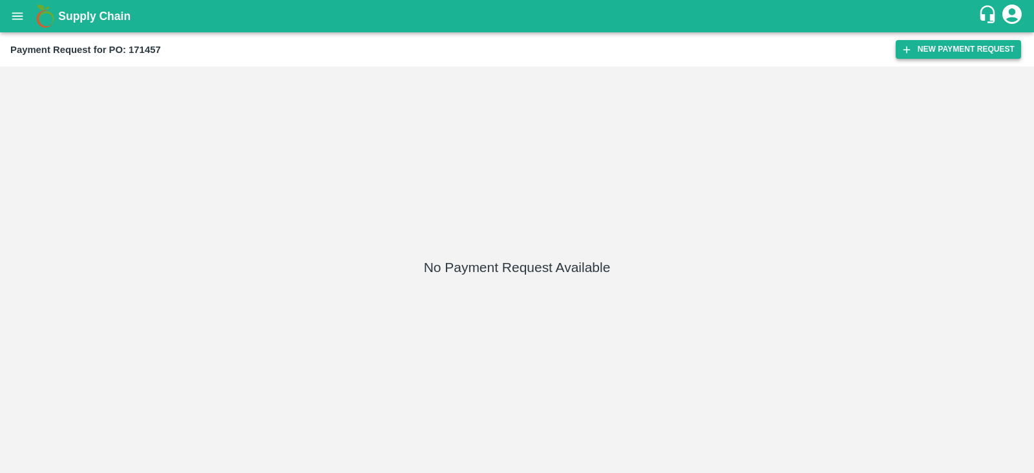
click at [943, 41] on button "New Payment Request" at bounding box center [958, 49] width 125 height 19
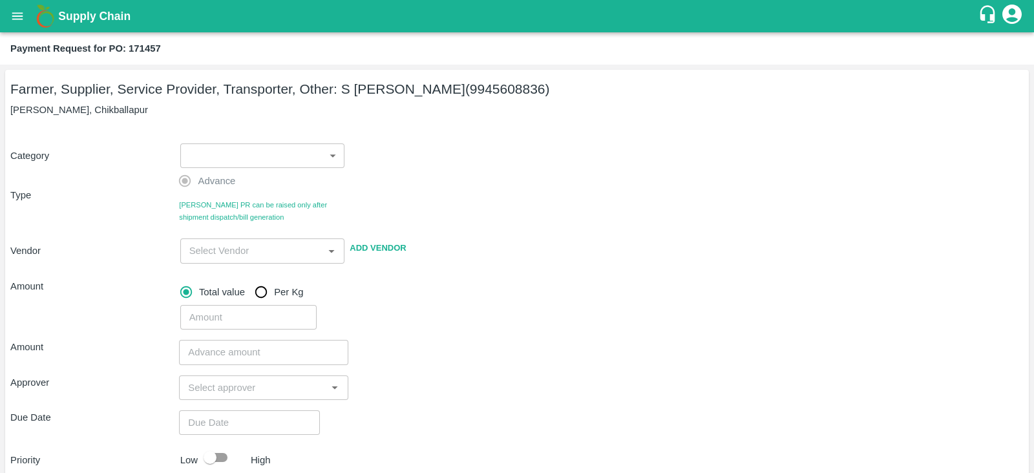
click at [312, 151] on body "Supply Chain Payment Request for PO: 171457 Farmer, Supplier, Service Provider,…" at bounding box center [517, 236] width 1034 height 473
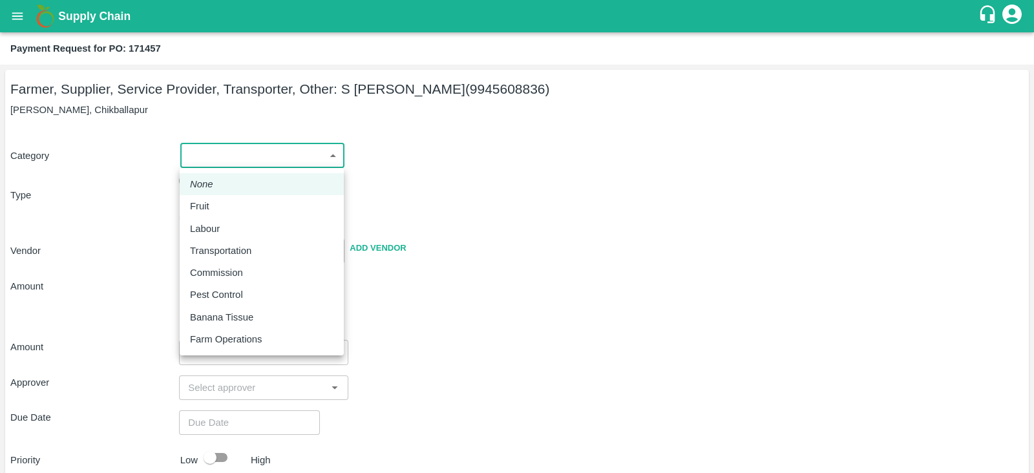
click at [318, 202] on div "Fruit" at bounding box center [261, 206] width 143 height 14
type input "1"
type input "S Narasimhamurthy - 9945608836(Farmer, Supplier, Service Provider, Transporter,…"
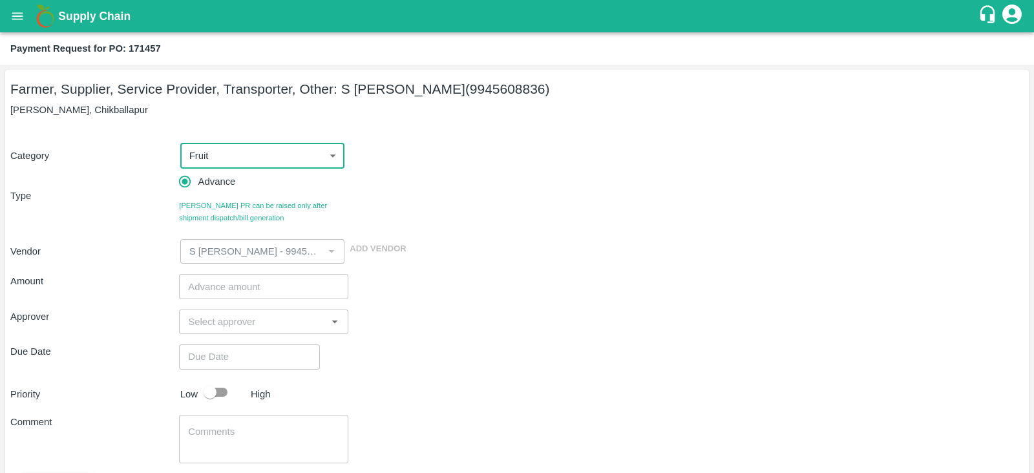
scroll to position [70, 0]
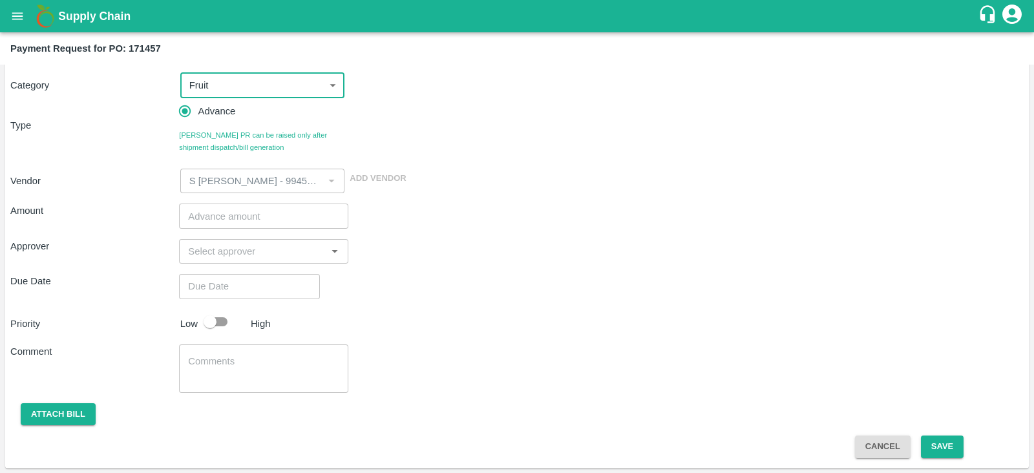
click at [292, 228] on input "number" at bounding box center [263, 216] width 169 height 25
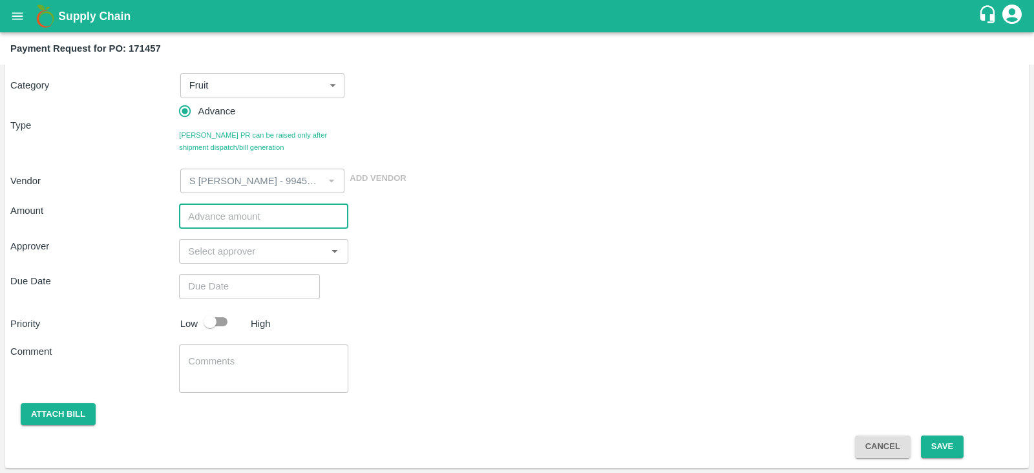
click at [274, 227] on input "number" at bounding box center [263, 216] width 169 height 25
type input "7"
click at [274, 240] on div "​" at bounding box center [263, 251] width 169 height 25
type input "660000"
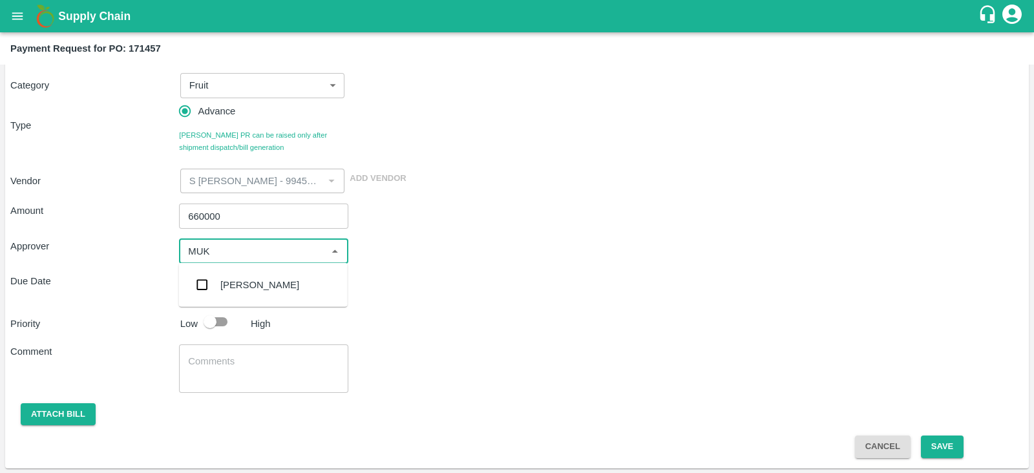
type input "MUKU"
click at [250, 288] on div "[PERSON_NAME]" at bounding box center [259, 285] width 79 height 14
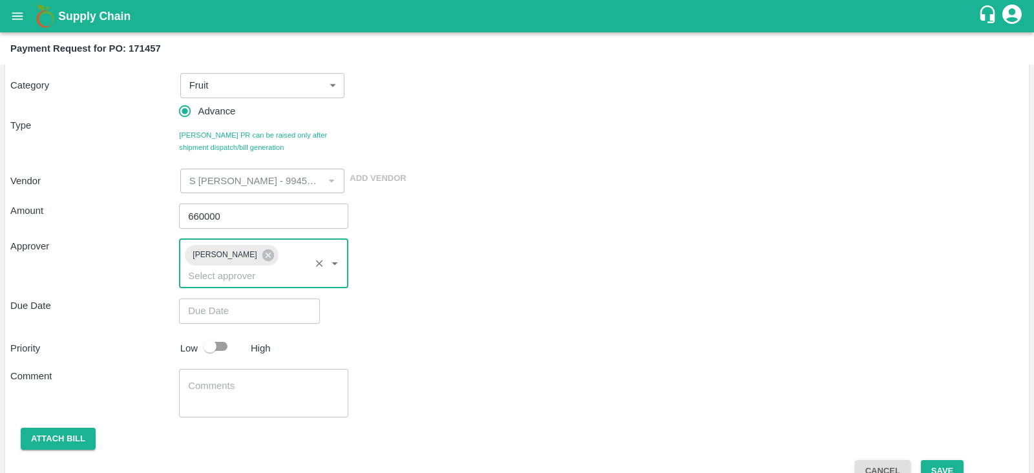
type input "DD/MM/YYYY hh:mm aa"
click at [218, 299] on input "DD/MM/YYYY hh:mm aa" at bounding box center [245, 311] width 132 height 25
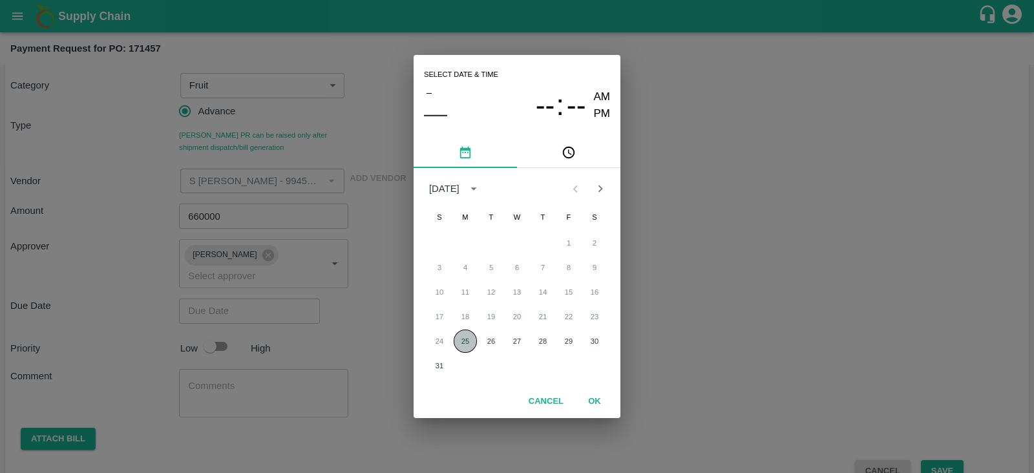
click at [463, 341] on button "25" at bounding box center [465, 341] width 23 height 23
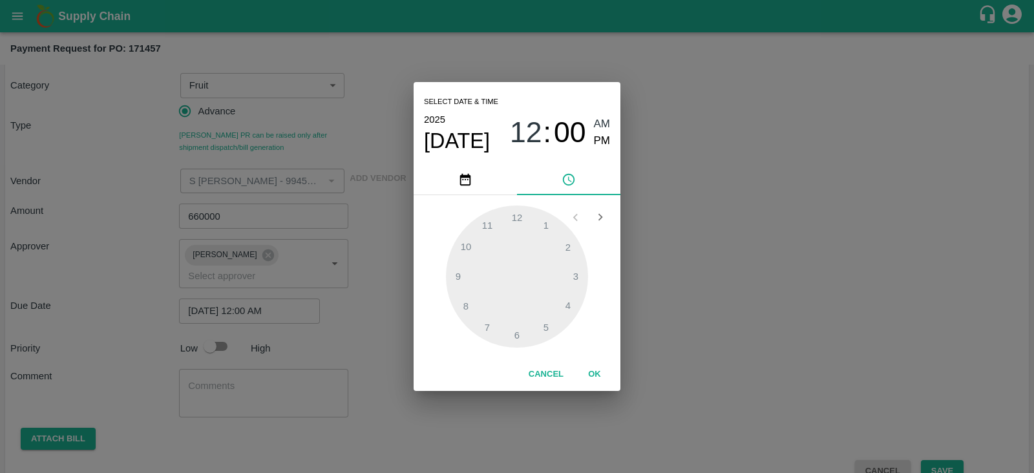
click at [463, 341] on div "1 2 3 4 5 6 7 8 9 10 11 12" at bounding box center [517, 277] width 186 height 142
click at [596, 134] on span "PM" at bounding box center [602, 141] width 17 height 17
type input "25/08/2025 12:00 PM"
click at [599, 376] on button "OK" at bounding box center [594, 374] width 41 height 23
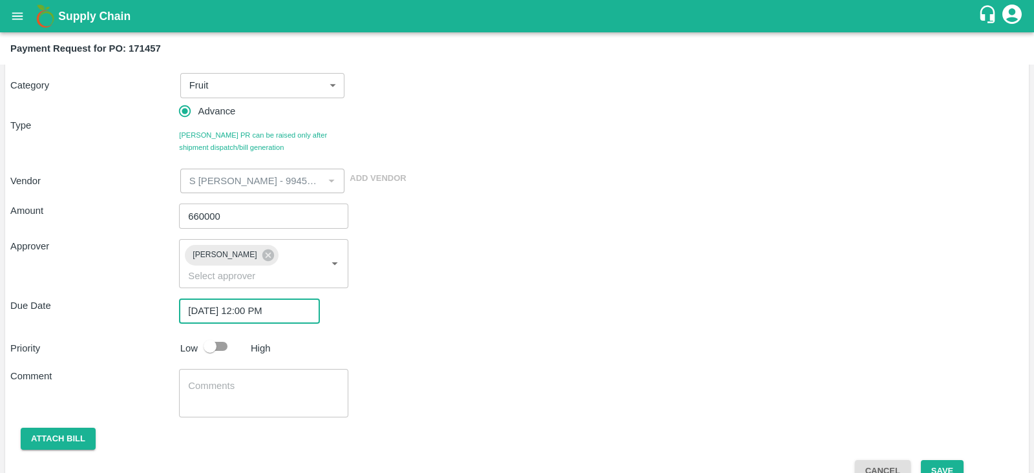
click at [198, 334] on input "checkbox" at bounding box center [210, 346] width 74 height 25
checkbox input "true"
click at [944, 460] on button "Save" at bounding box center [942, 471] width 43 height 23
